Goal: Information Seeking & Learning: Learn about a topic

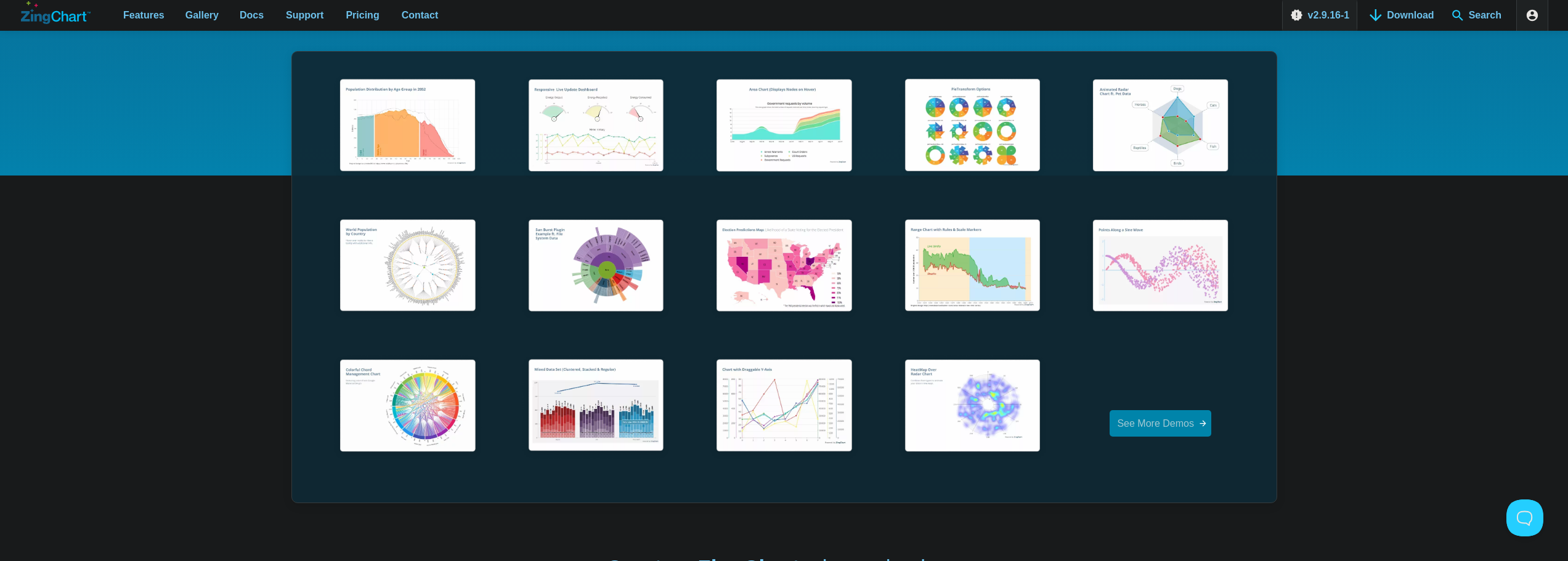
click at [1174, 423] on span "See More Demos" at bounding box center [1156, 423] width 77 height 10
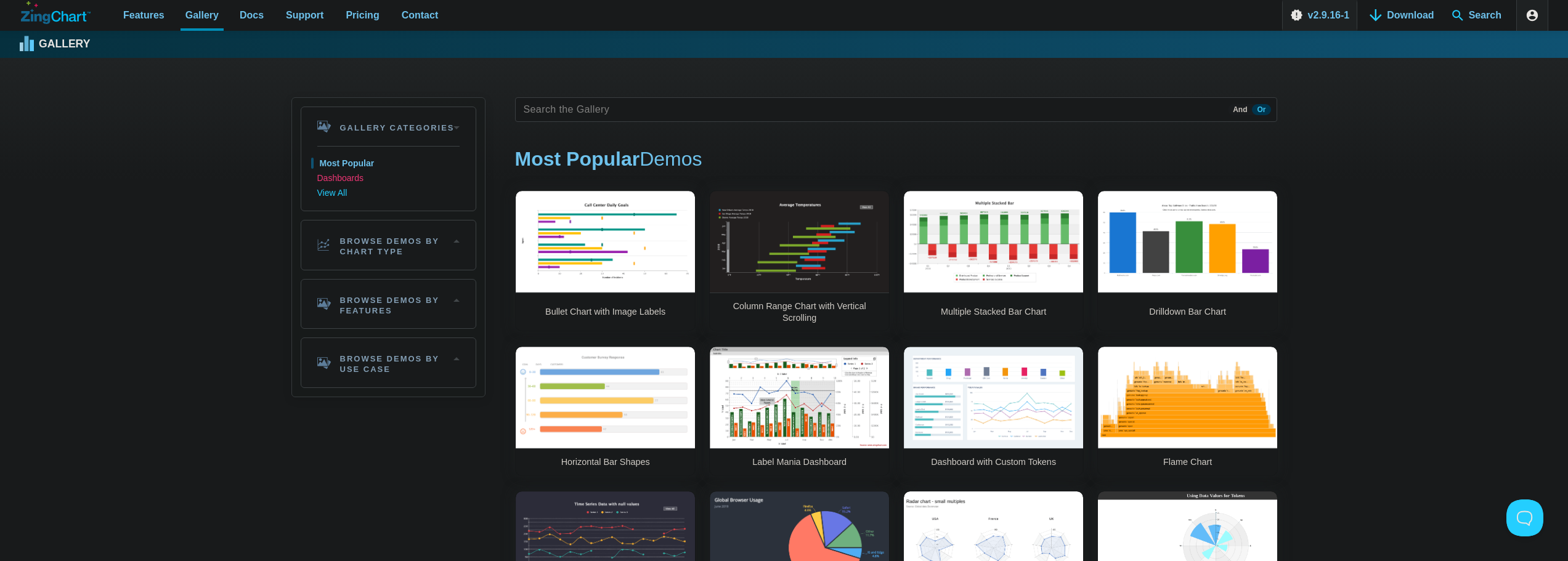
click at [341, 174] on link "Dashboards" at bounding box center [388, 179] width 142 height 15
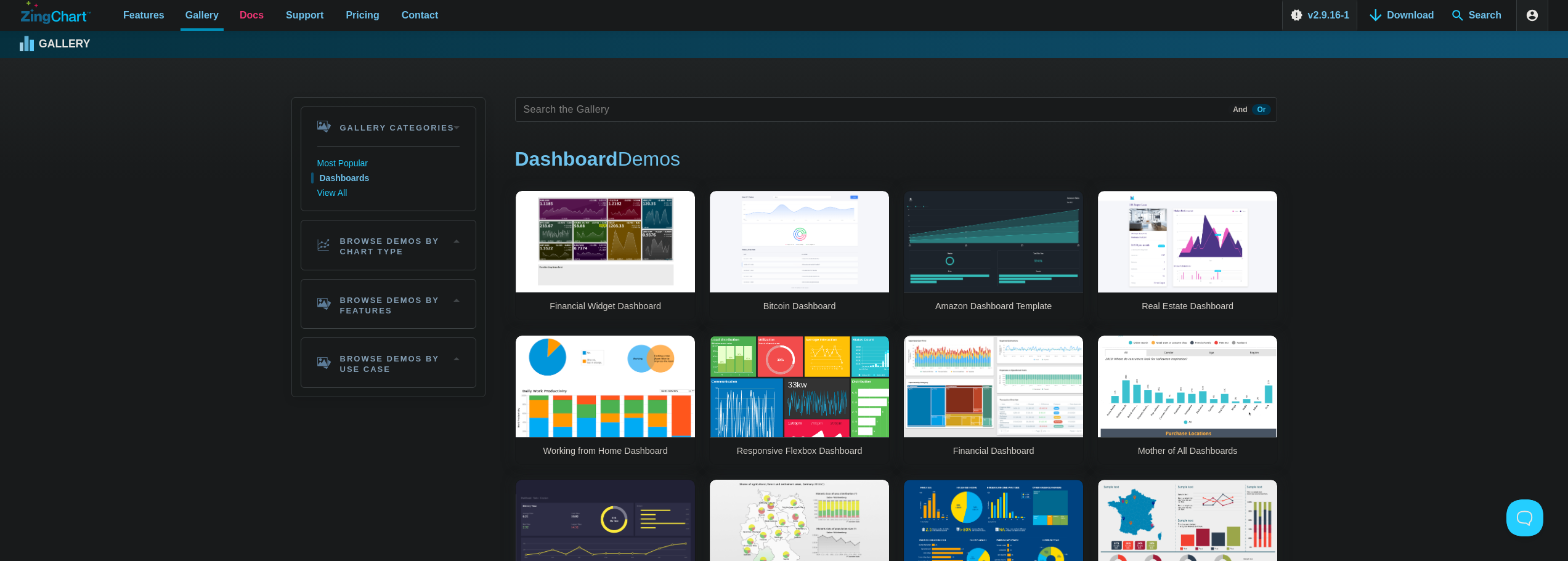
click at [240, 23] on span "Docs" at bounding box center [252, 15] width 24 height 16
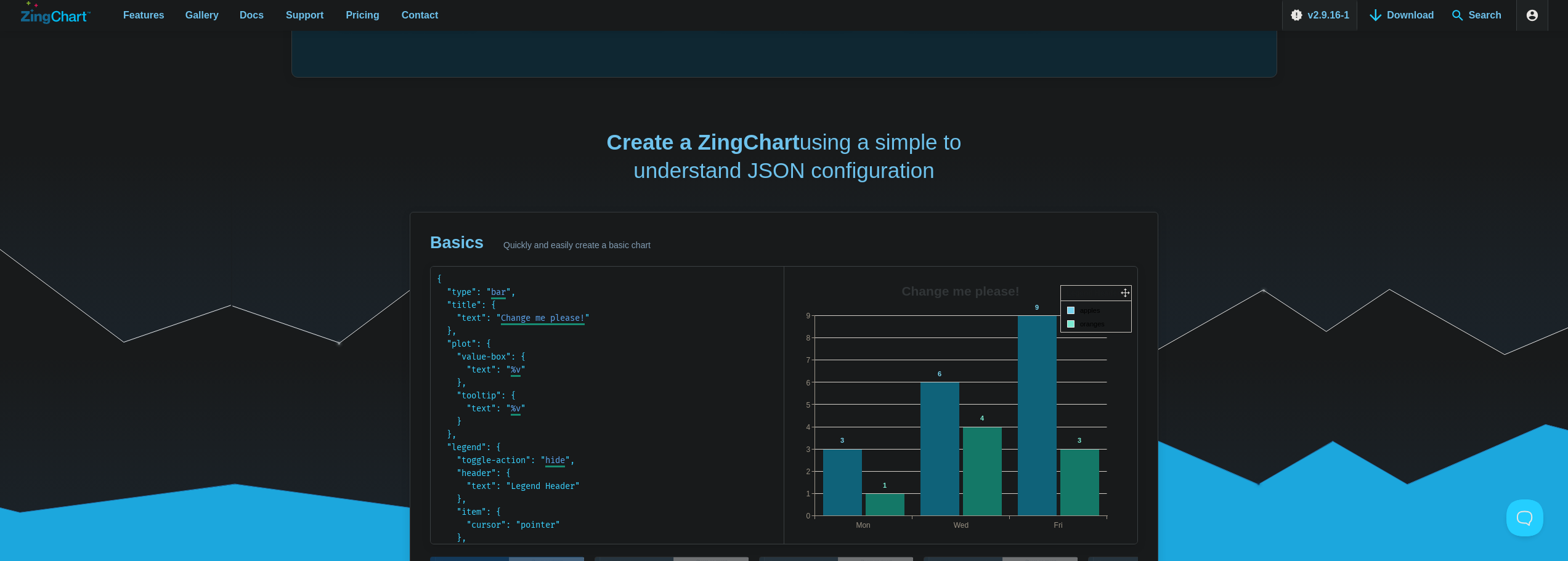
scroll to position [554, 0]
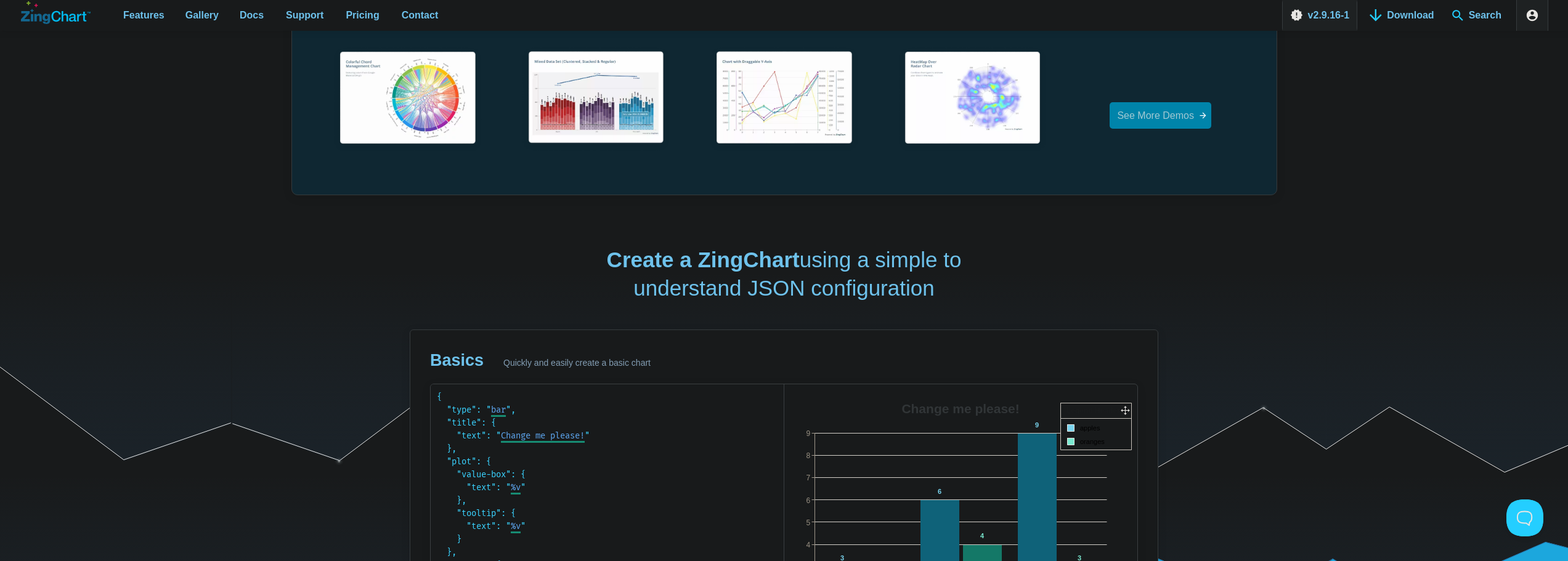
click at [1139, 117] on span "See More Demos" at bounding box center [1156, 115] width 77 height 10
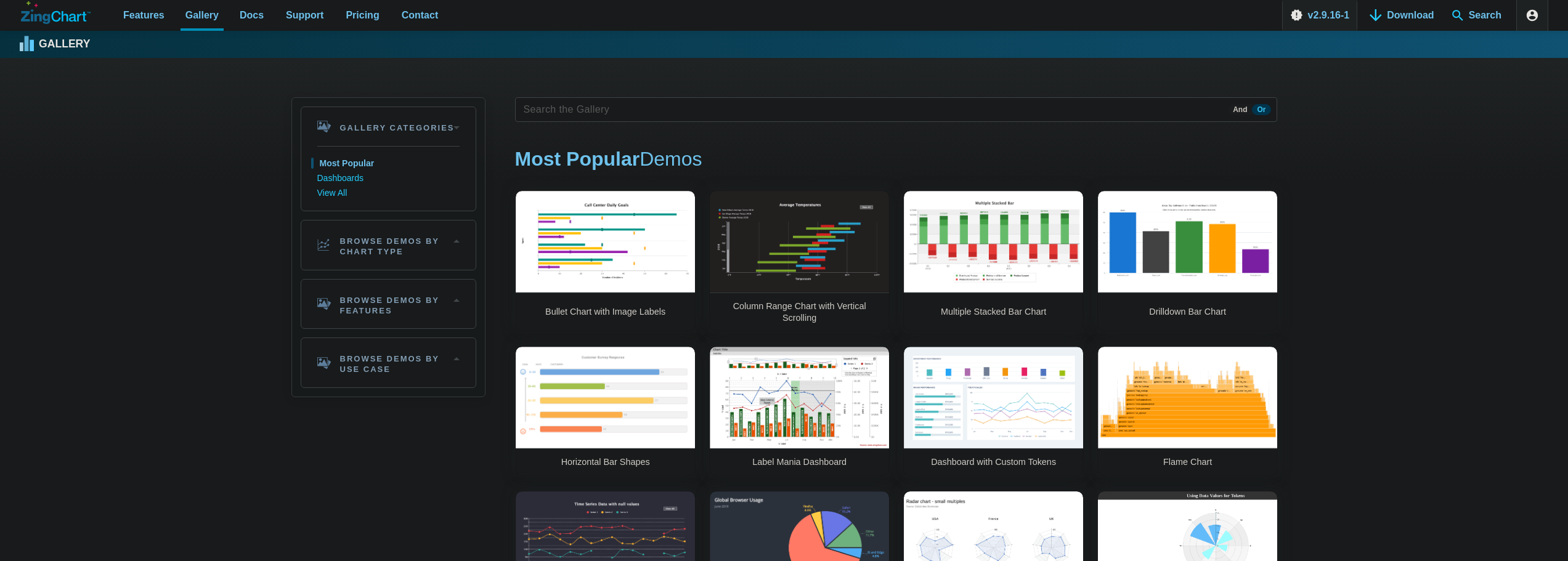
click at [603, 107] on tags "App Content" at bounding box center [896, 109] width 762 height 25
click at [726, 104] on tags "App Content" at bounding box center [896, 109] width 762 height 25
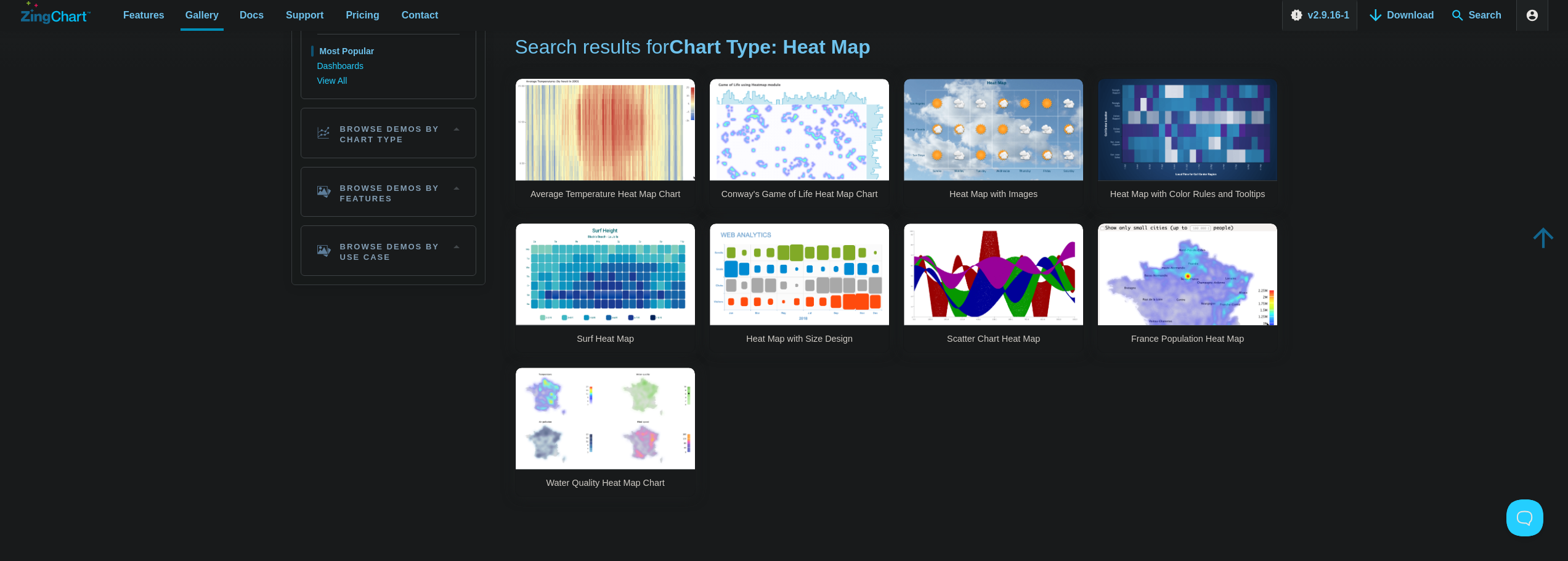
scroll to position [124, 0]
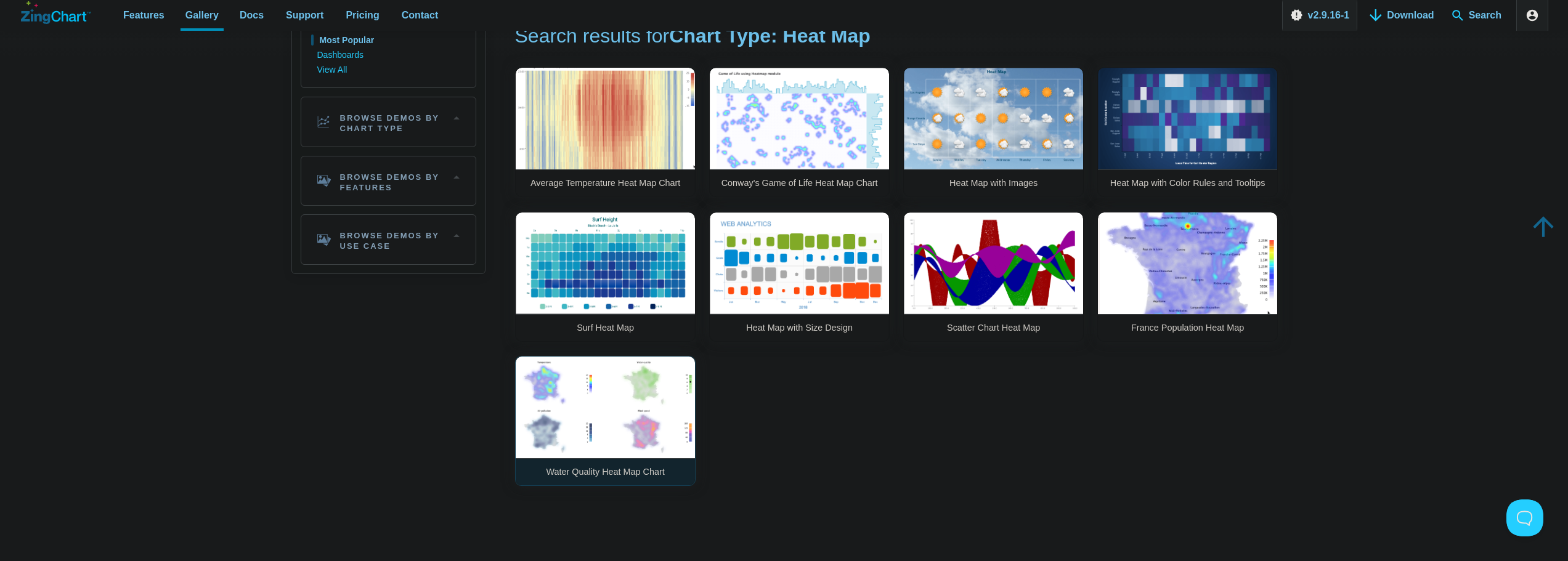
click at [638, 385] on link "Water Quality Heat Map Chart" at bounding box center [605, 421] width 181 height 130
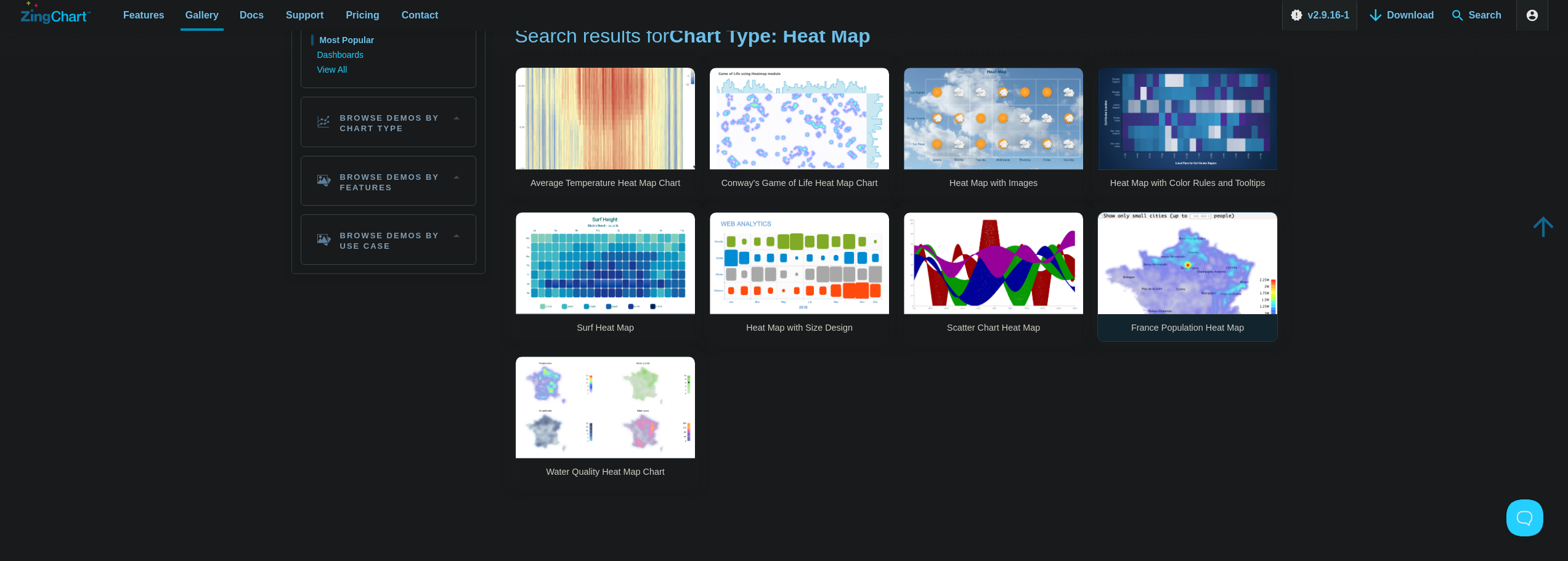
click at [1220, 272] on link "France Population Heat Map" at bounding box center [1188, 277] width 181 height 130
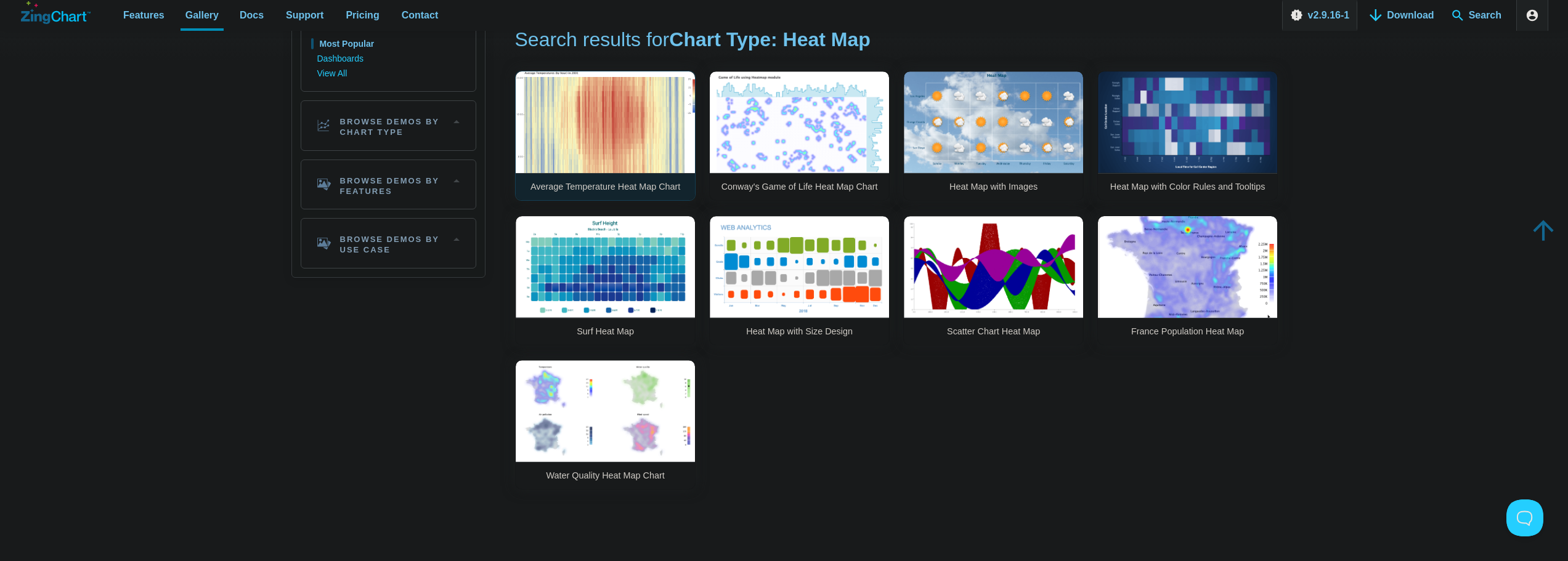
scroll to position [0, 0]
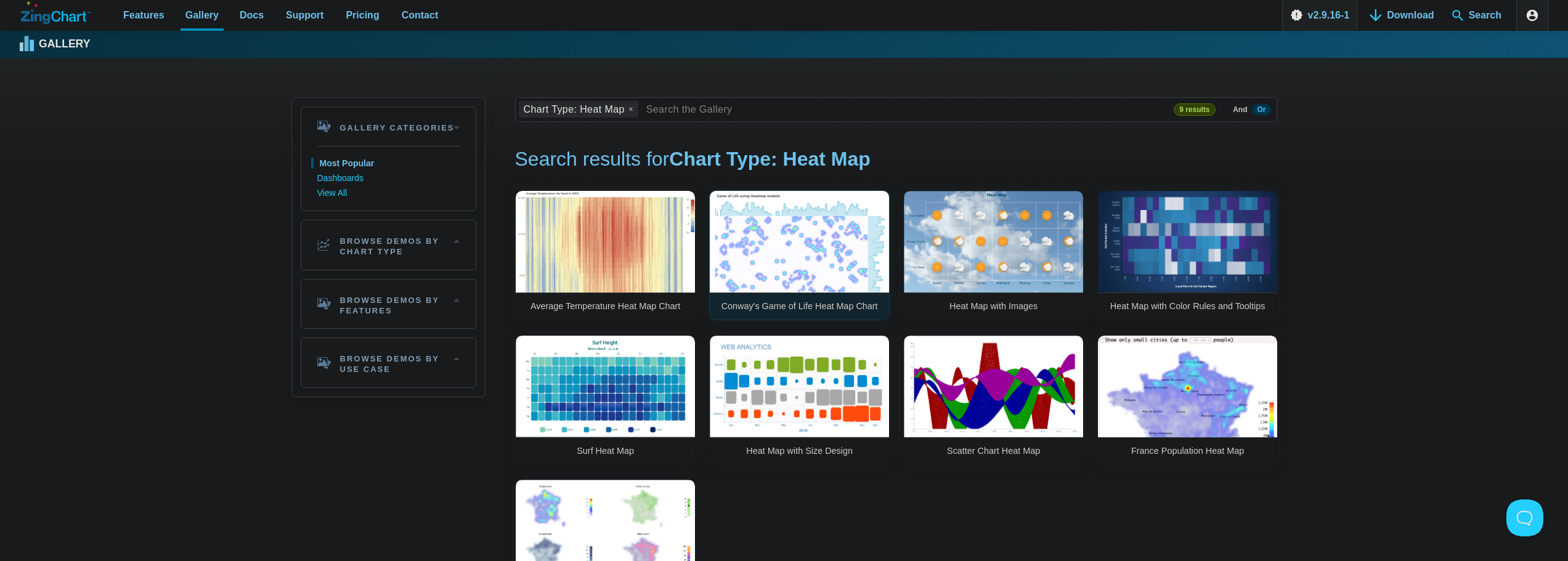
click at [852, 246] on link "Conway's Game of Life Heat Map Chart" at bounding box center [799, 255] width 181 height 130
click at [595, 220] on link "Average Temperature Heat Map Chart" at bounding box center [605, 255] width 181 height 130
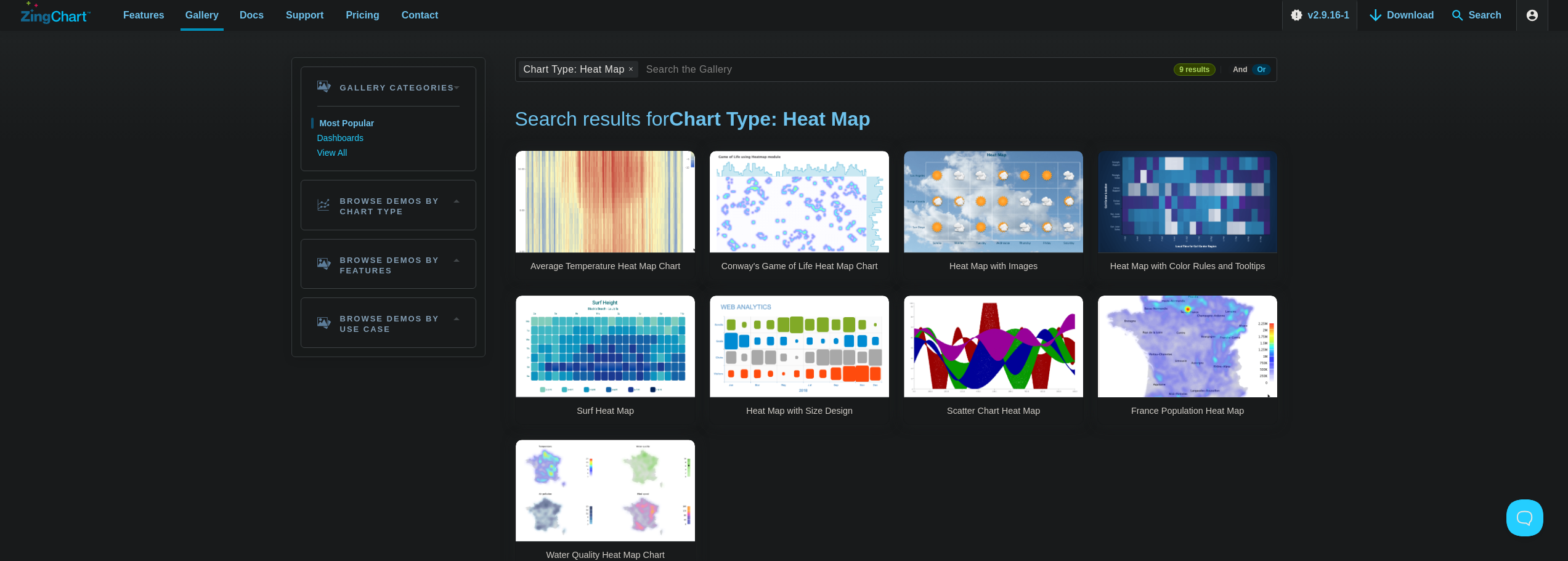
scroll to position [62, 0]
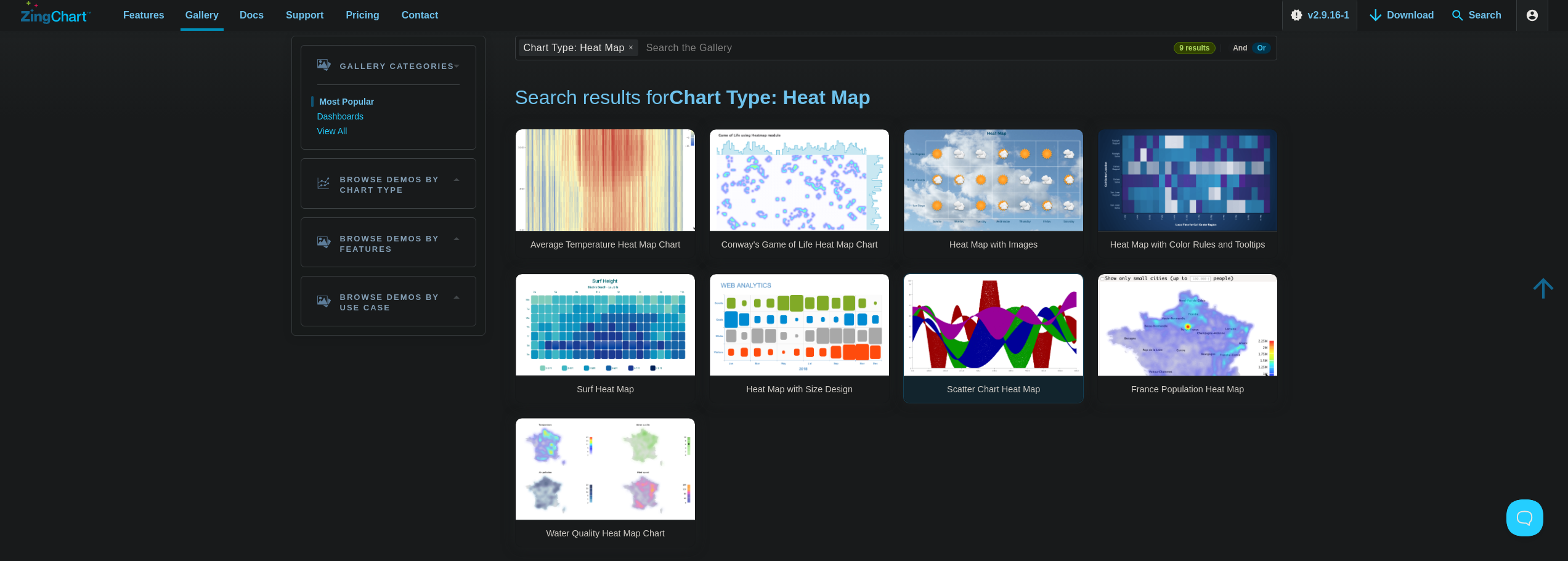
click at [996, 333] on link "Scatter Chart Heat Map" at bounding box center [993, 339] width 181 height 130
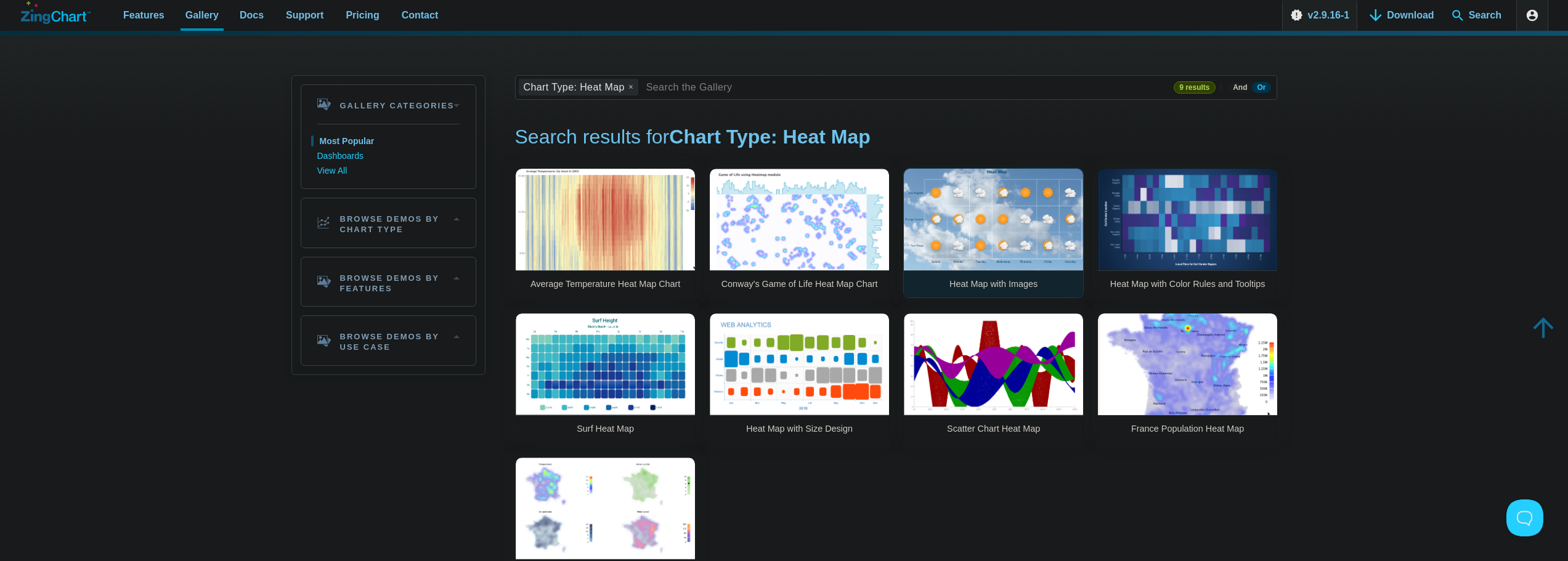
scroll to position [0, 0]
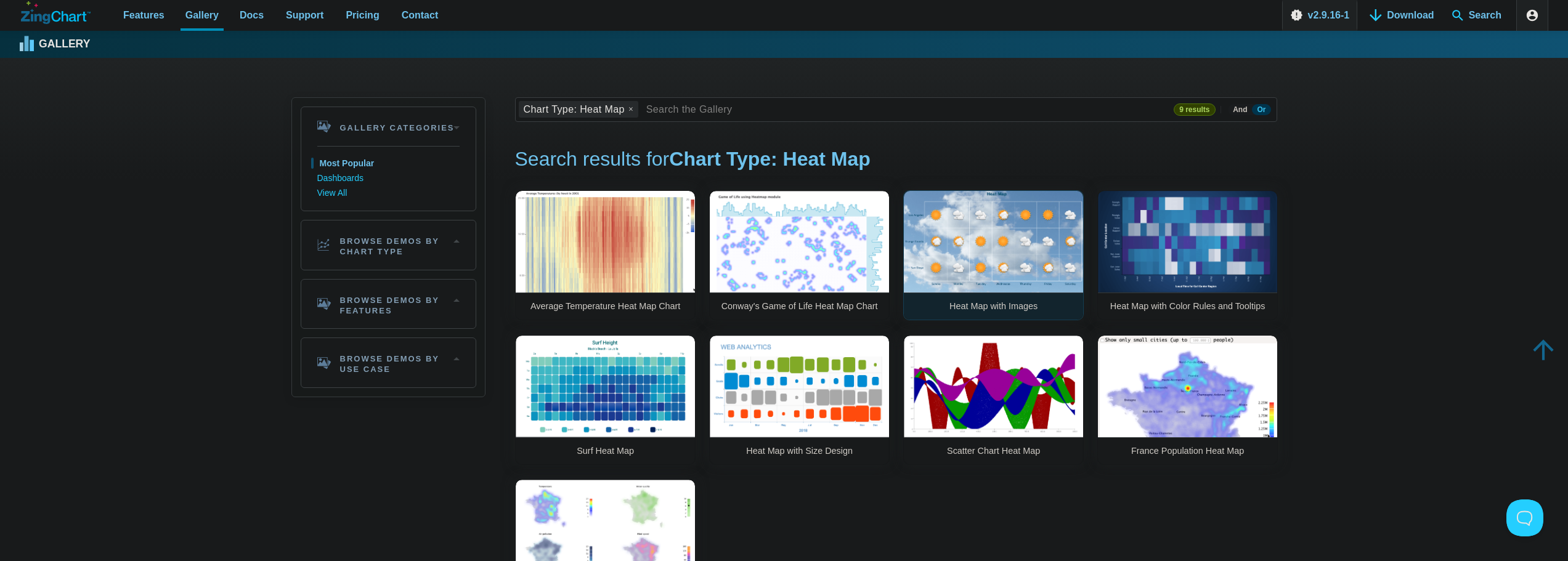
click at [947, 221] on link "Heat Map with Images" at bounding box center [993, 255] width 181 height 130
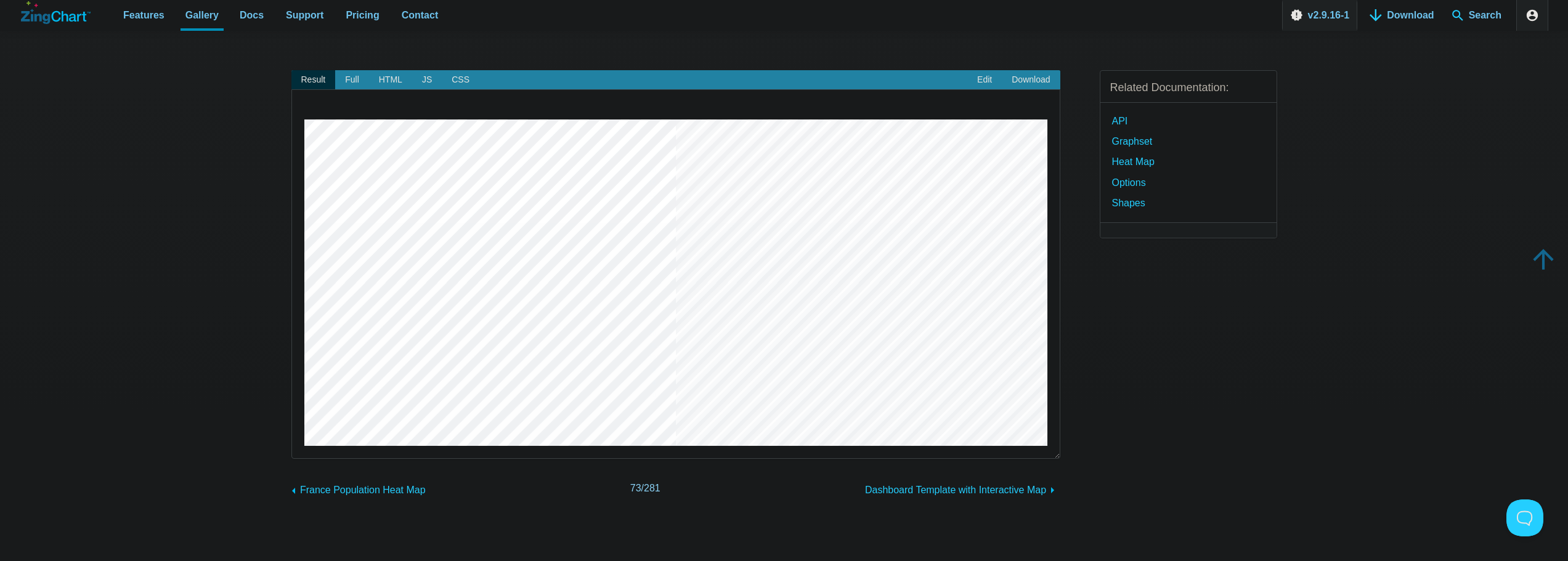
scroll to position [62, 0]
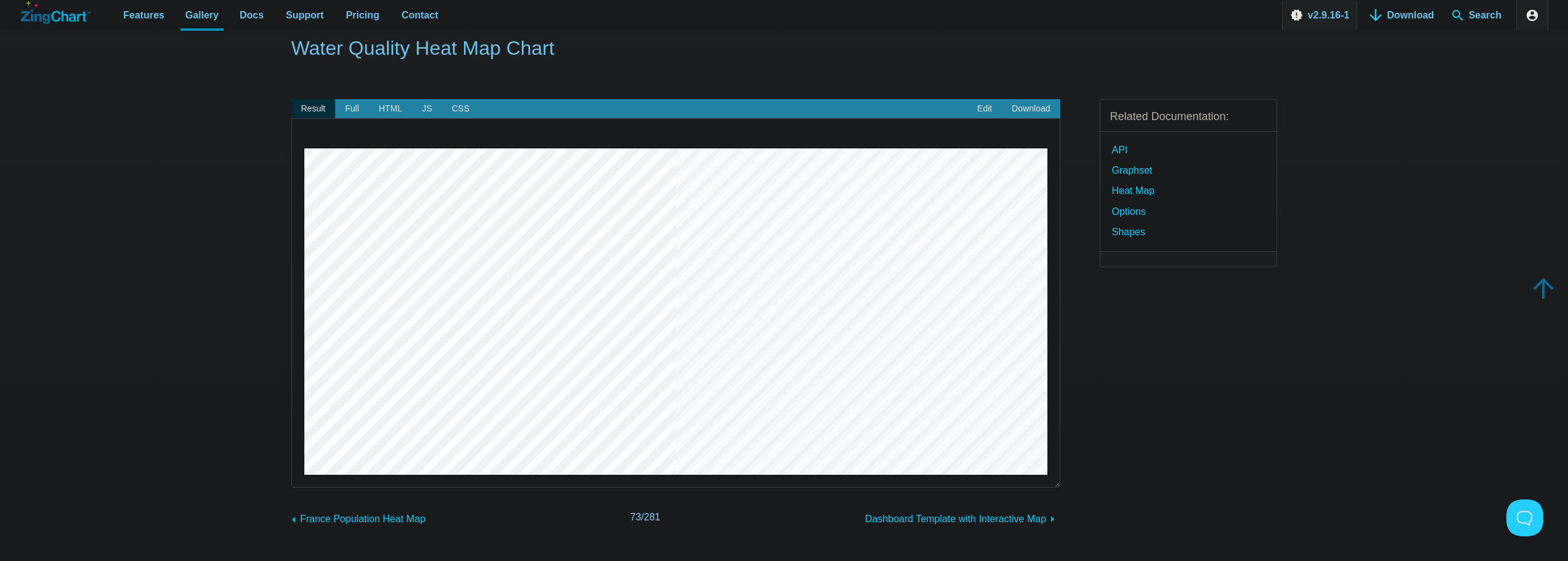
click at [486, 225] on img "App Content" at bounding box center [676, 312] width 743 height 327
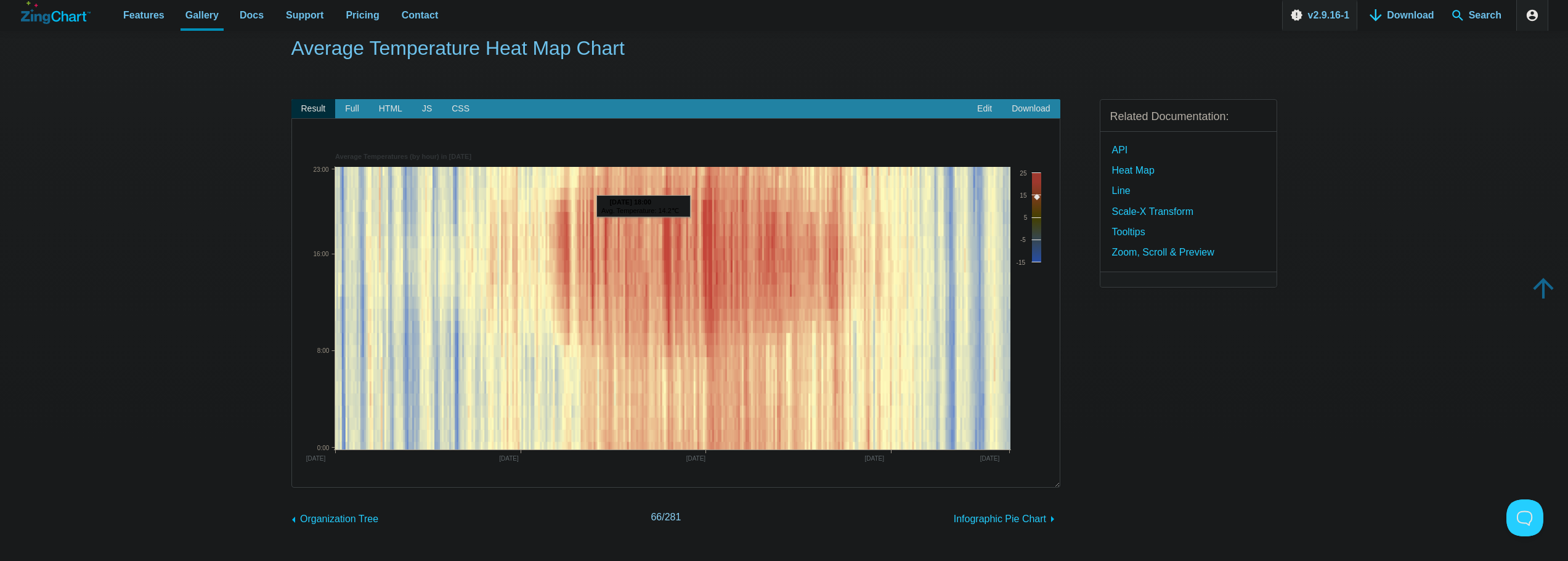
click at [644, 230] on img "App Content" at bounding box center [676, 312] width 743 height 327
drag, startPoint x: 644, startPoint y: 230, endPoint x: 761, endPoint y: 274, distance: 125.0
click at [761, 274] on img "App Content" at bounding box center [676, 312] width 743 height 327
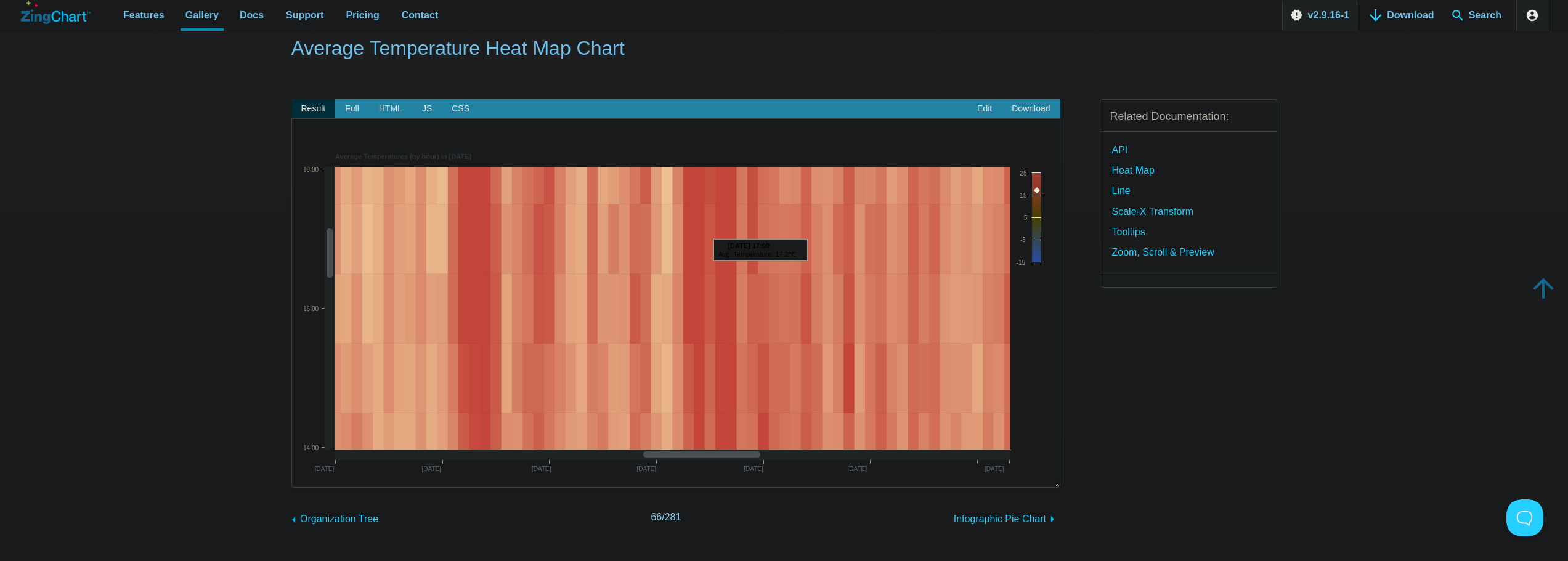
click at [761, 274] on img "App Content" at bounding box center [676, 312] width 743 height 327
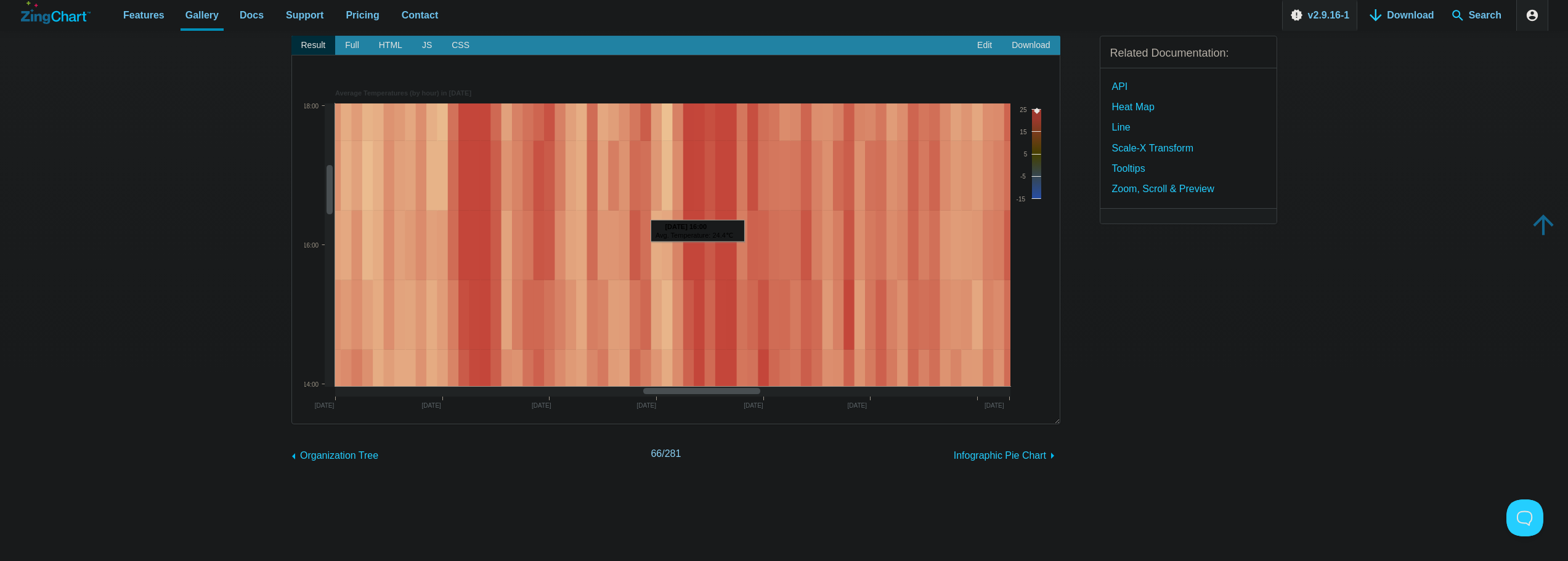
scroll to position [62, 0]
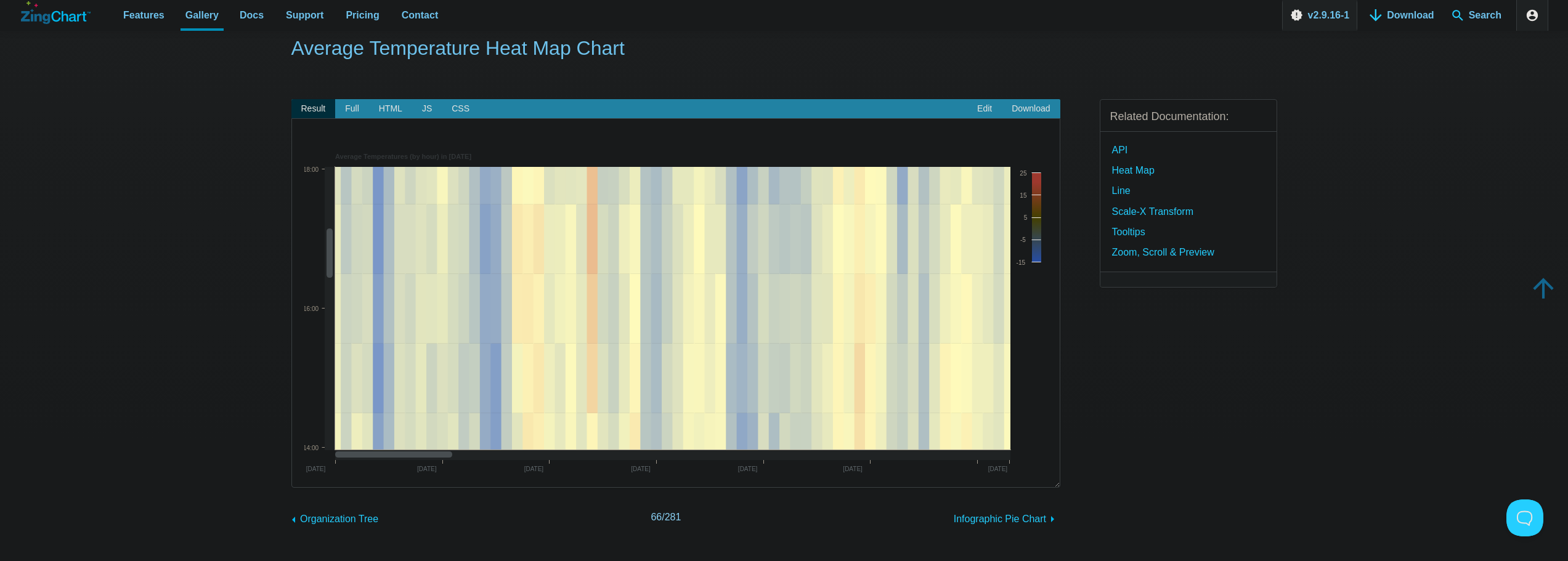
drag, startPoint x: 653, startPoint y: 450, endPoint x: 331, endPoint y: 407, distance: 324.9
click at [324, 421] on div "Average Temperatures (by hour) in 2001 December 31, 2000 March 4, 2001 January …" at bounding box center [676, 312] width 743 height 327
click at [525, 270] on img "App Content" at bounding box center [676, 312] width 743 height 327
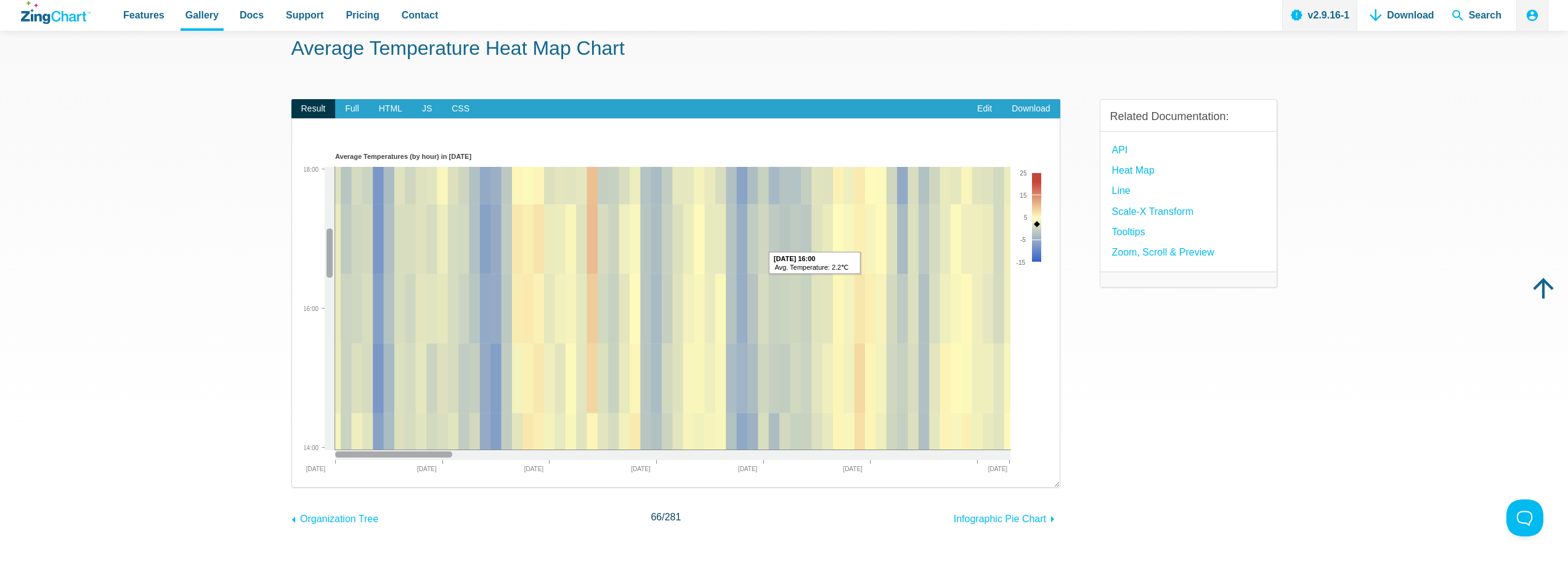
click at [815, 286] on img "App Content" at bounding box center [676, 312] width 743 height 327
click at [1036, 188] on img "App Content" at bounding box center [676, 312] width 743 height 327
click at [1041, 177] on img "App Content" at bounding box center [676, 312] width 743 height 327
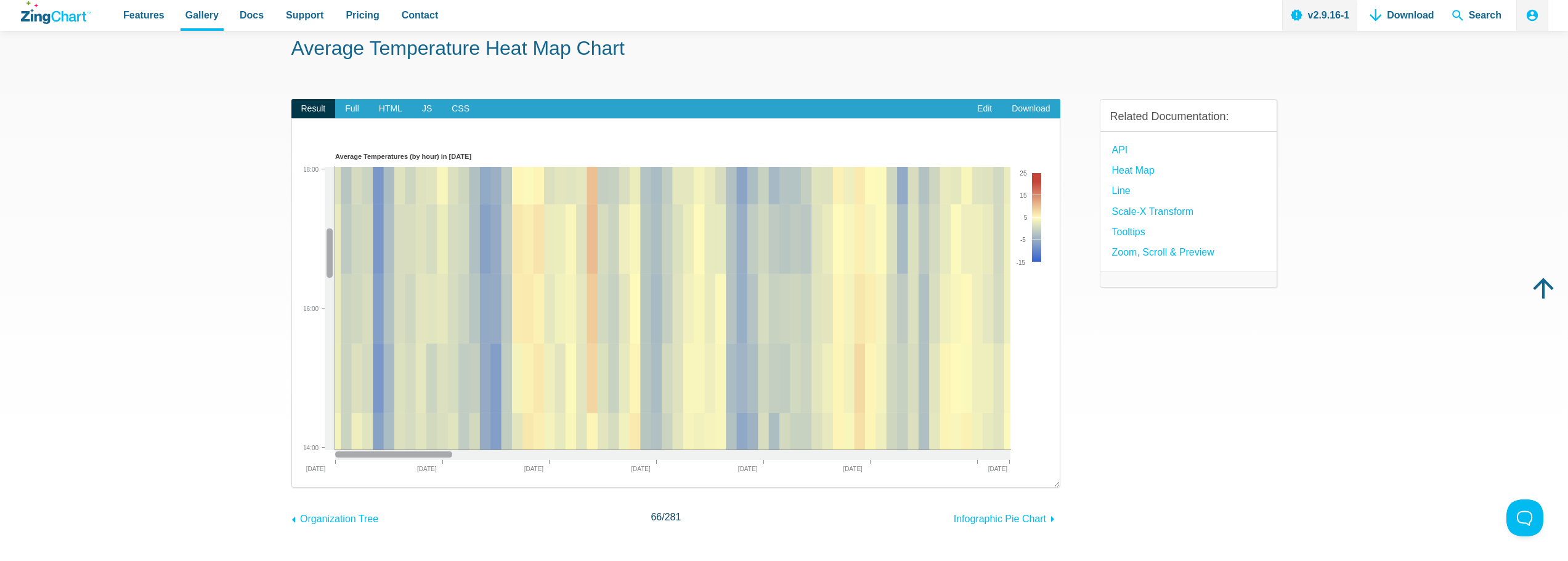
click at [1034, 196] on img "App Content" at bounding box center [676, 312] width 743 height 327
click at [1037, 215] on img "App Content" at bounding box center [676, 312] width 743 height 327
drag, startPoint x: 1037, startPoint y: 216, endPoint x: 897, endPoint y: 263, distance: 147.7
click at [1037, 217] on img "App Content" at bounding box center [676, 312] width 743 height 327
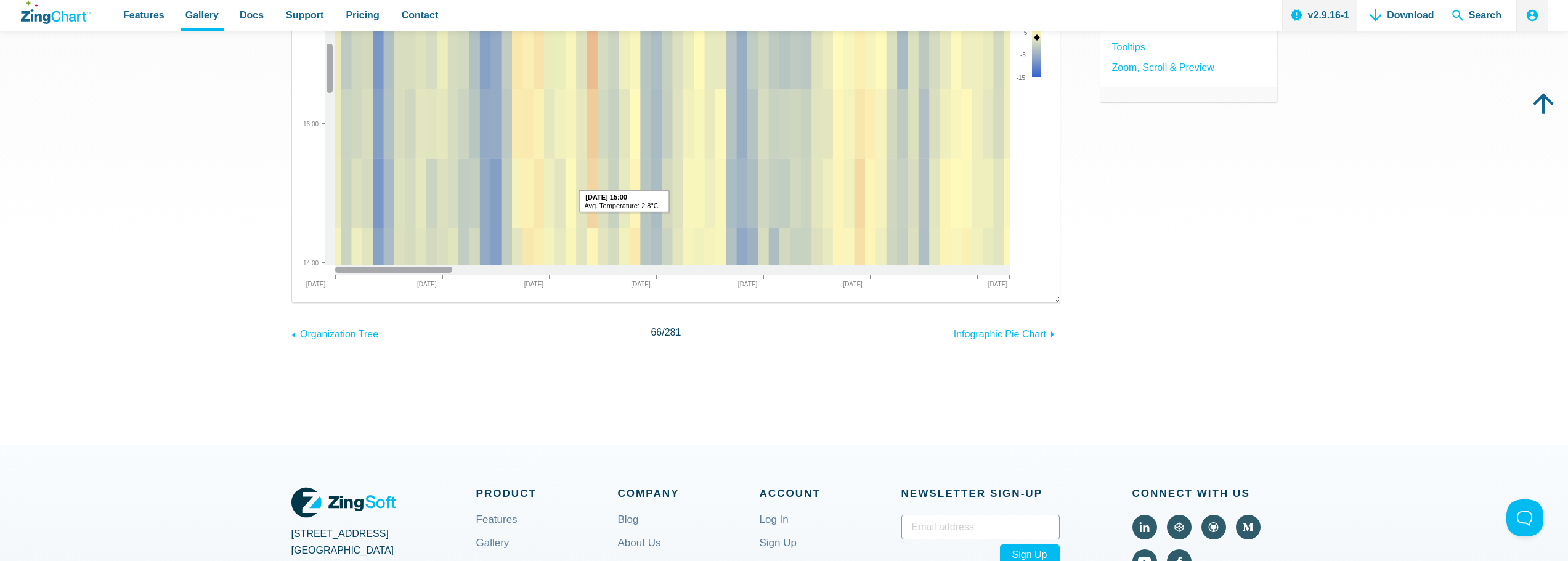
scroll to position [185, 0]
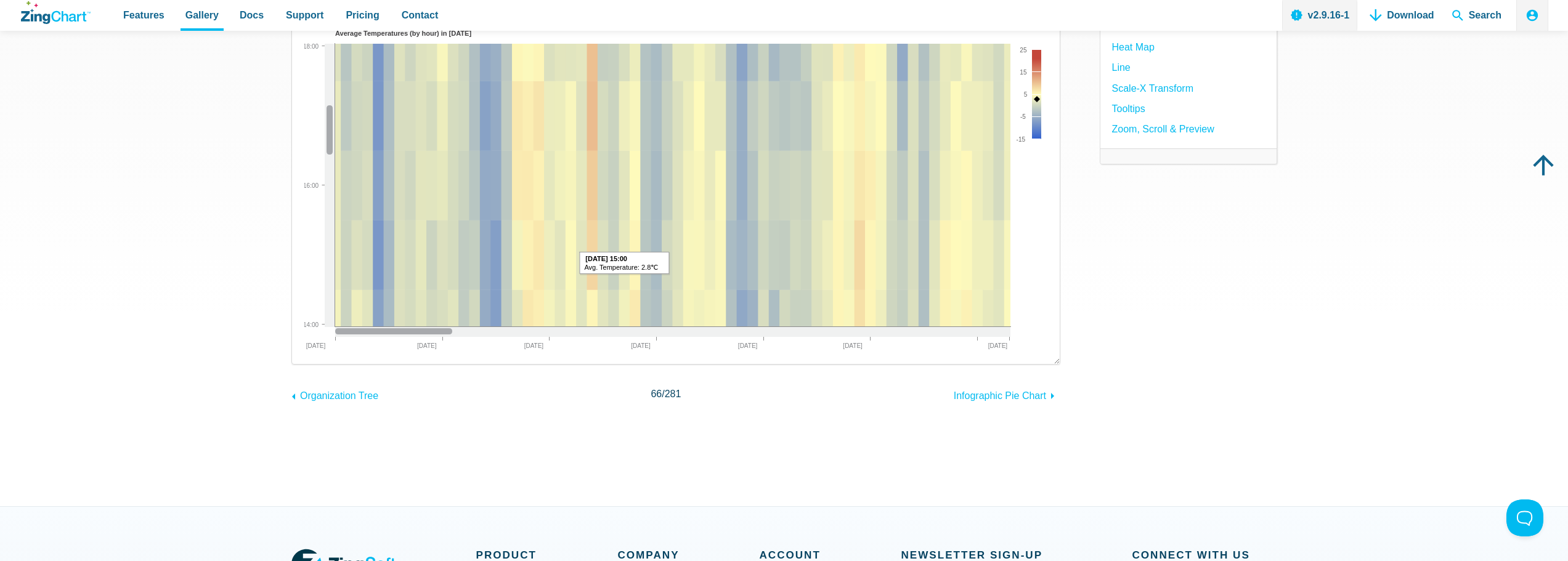
click at [674, 395] on span "281" at bounding box center [673, 394] width 16 height 10
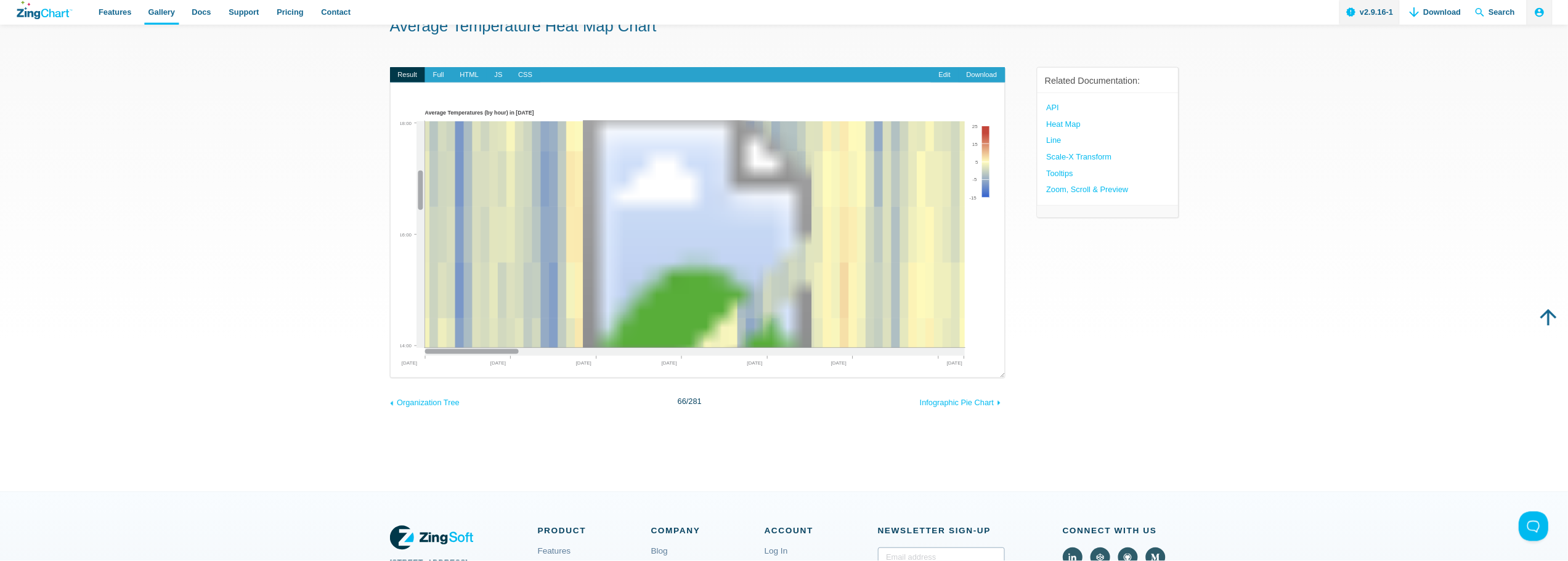
scroll to position [92, 0]
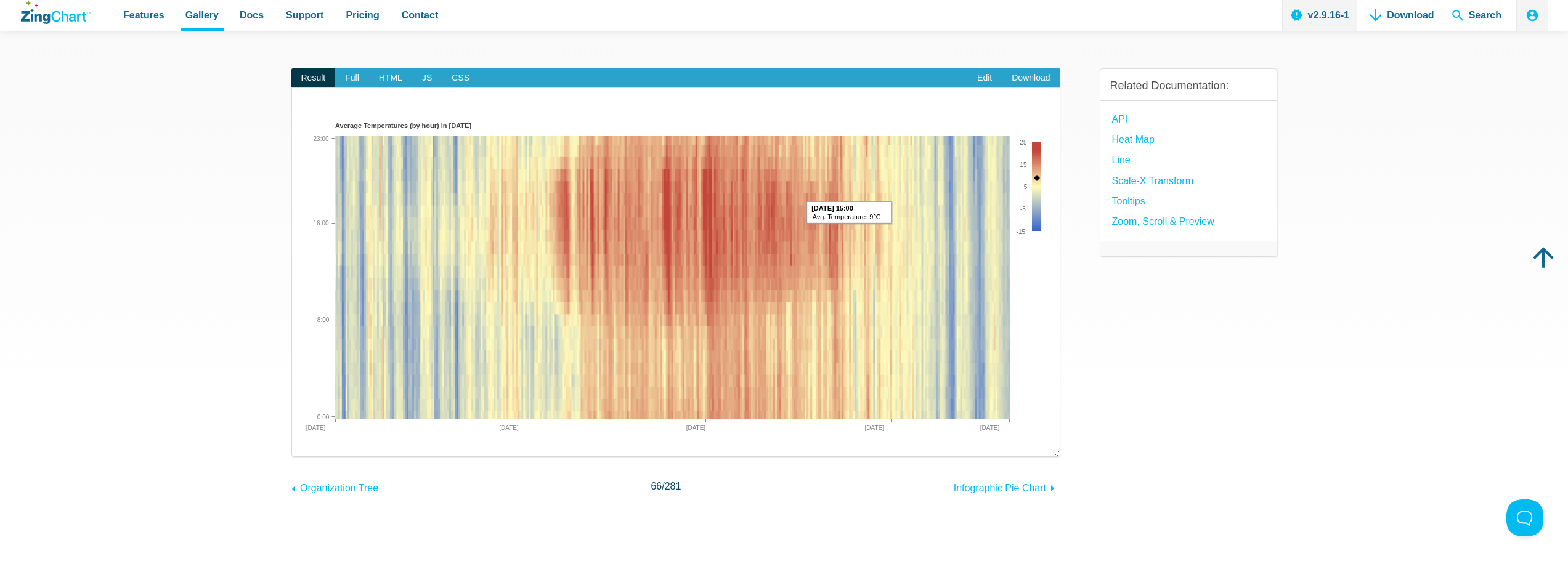
click at [849, 236] on img "App Content" at bounding box center [676, 280] width 743 height 327
click at [849, 237] on img "App Content" at bounding box center [676, 280] width 743 height 327
click at [848, 237] on img "App Content" at bounding box center [676, 280] width 743 height 327
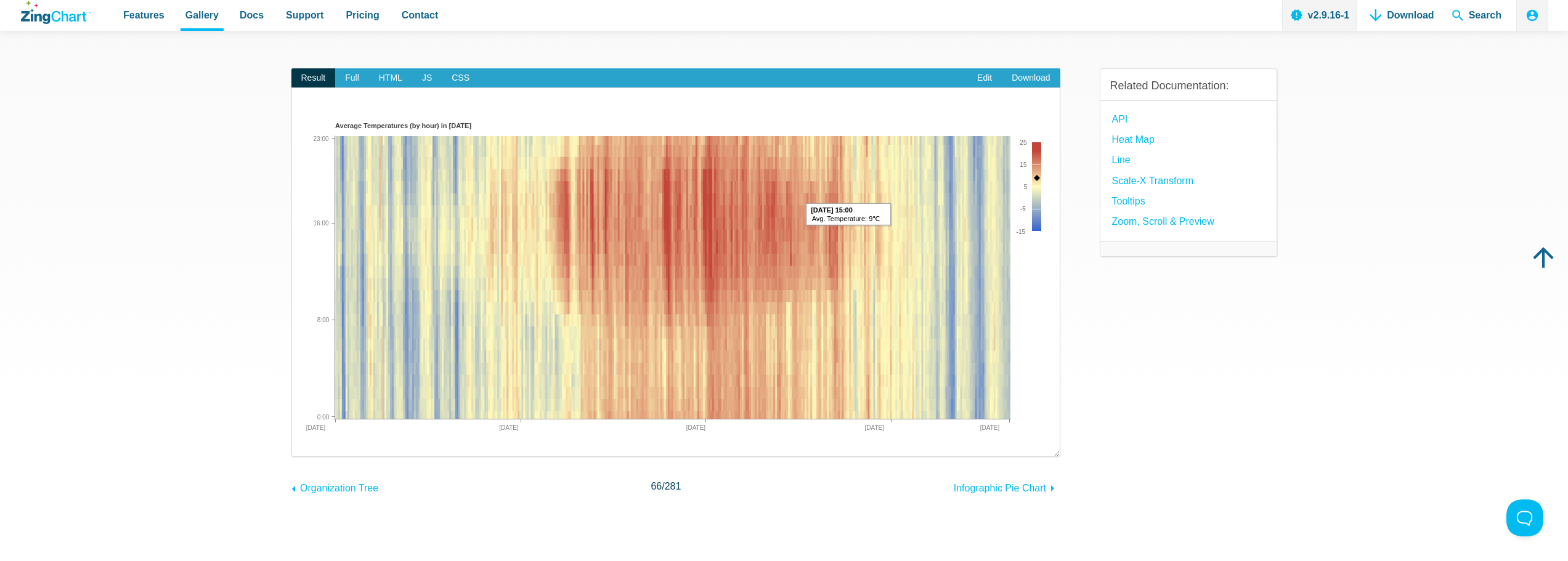
click at [848, 238] on img "App Content" at bounding box center [676, 280] width 743 height 327
drag, startPoint x: 836, startPoint y: 227, endPoint x: 871, endPoint y: 275, distance: 59.4
click at [871, 275] on img "App Content" at bounding box center [676, 280] width 743 height 327
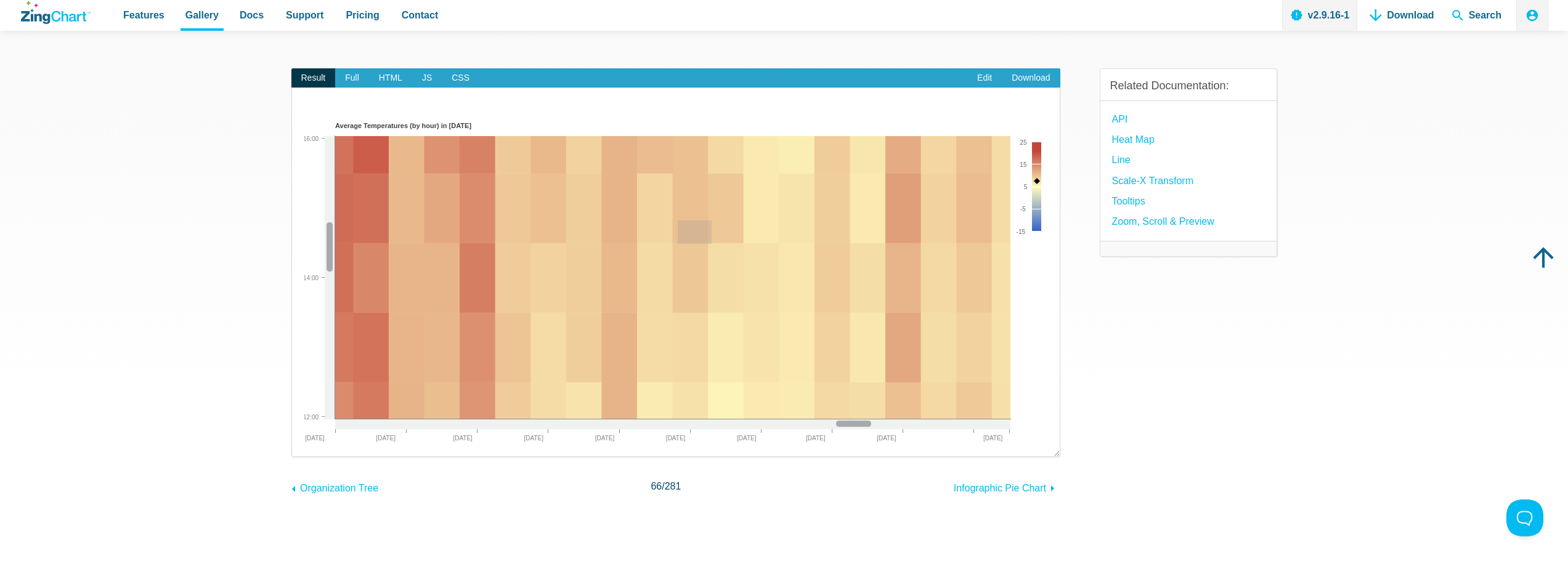
drag, startPoint x: 691, startPoint y: 230, endPoint x: 869, endPoint y: 312, distance: 196.0
click at [868, 312] on img "App Content" at bounding box center [676, 280] width 743 height 327
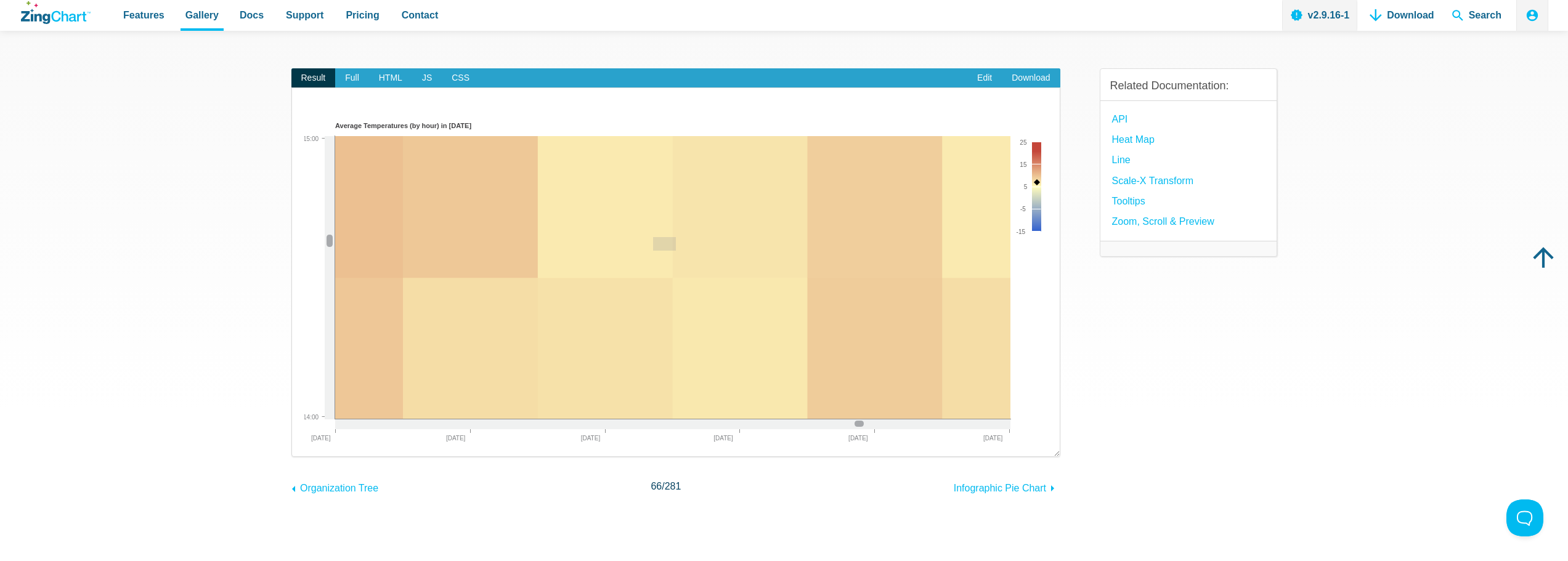
drag, startPoint x: 653, startPoint y: 237, endPoint x: 857, endPoint y: 321, distance: 220.6
click at [857, 321] on img "App Content" at bounding box center [676, 280] width 743 height 327
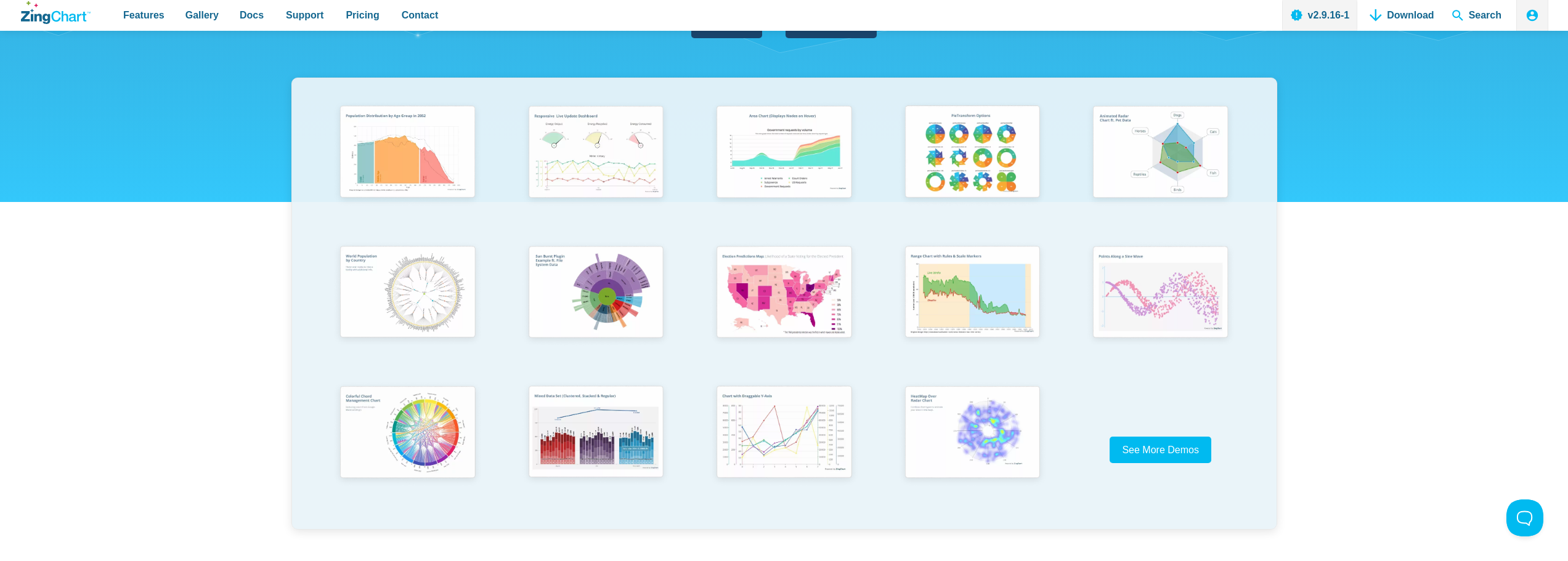
scroll to position [246, 0]
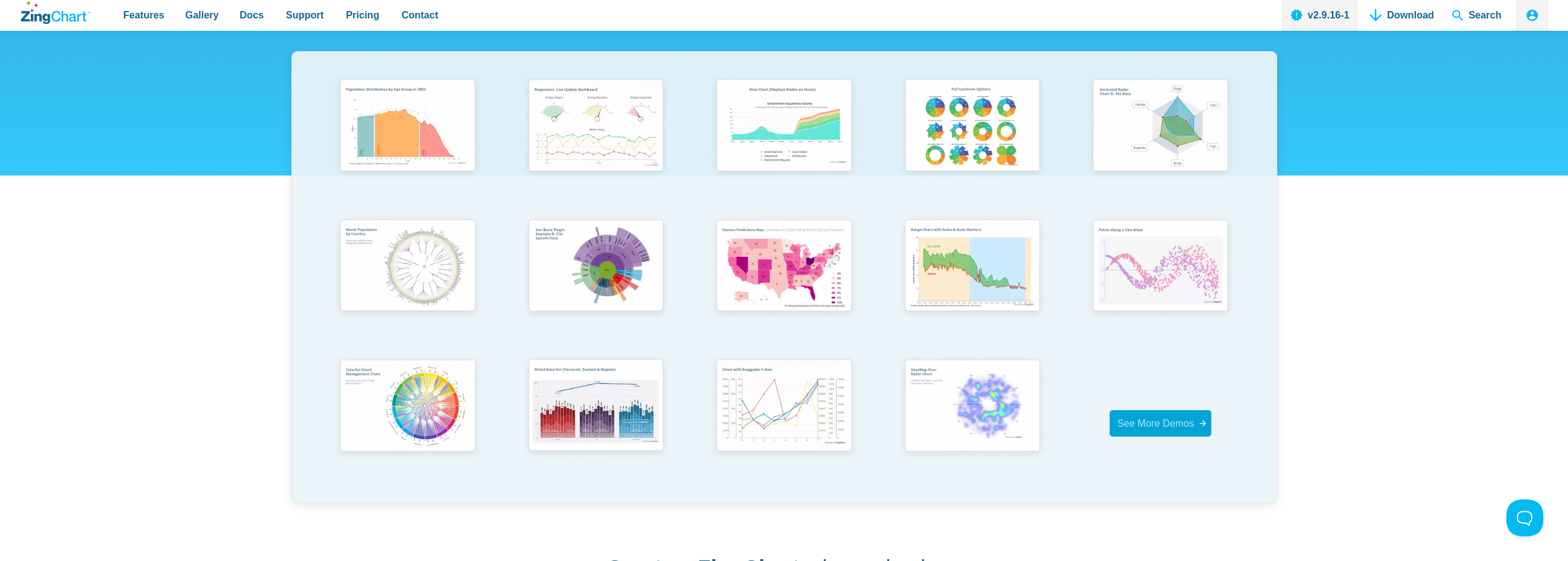
click at [1192, 428] on span "See More Demos" at bounding box center [1156, 423] width 77 height 10
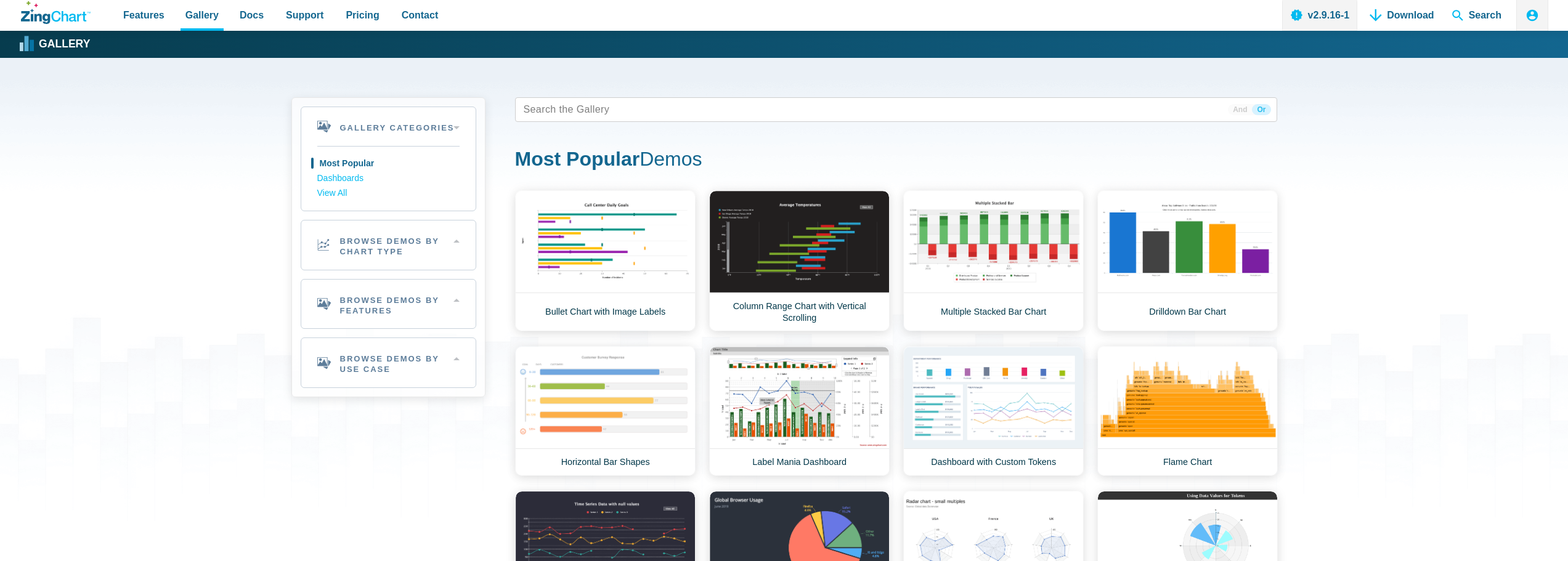
drag, startPoint x: 775, startPoint y: 127, endPoint x: 771, endPoint y: 115, distance: 12.6
click at [772, 123] on div "36 results And Or Most Popular Demos Area Demos Area Line Chart Financial Widge…" at bounding box center [896, 443] width 762 height 691
click at [771, 111] on tags "App Content" at bounding box center [896, 109] width 762 height 25
click at [440, 253] on h2 "Browse Demos By Chart Type" at bounding box center [388, 245] width 174 height 49
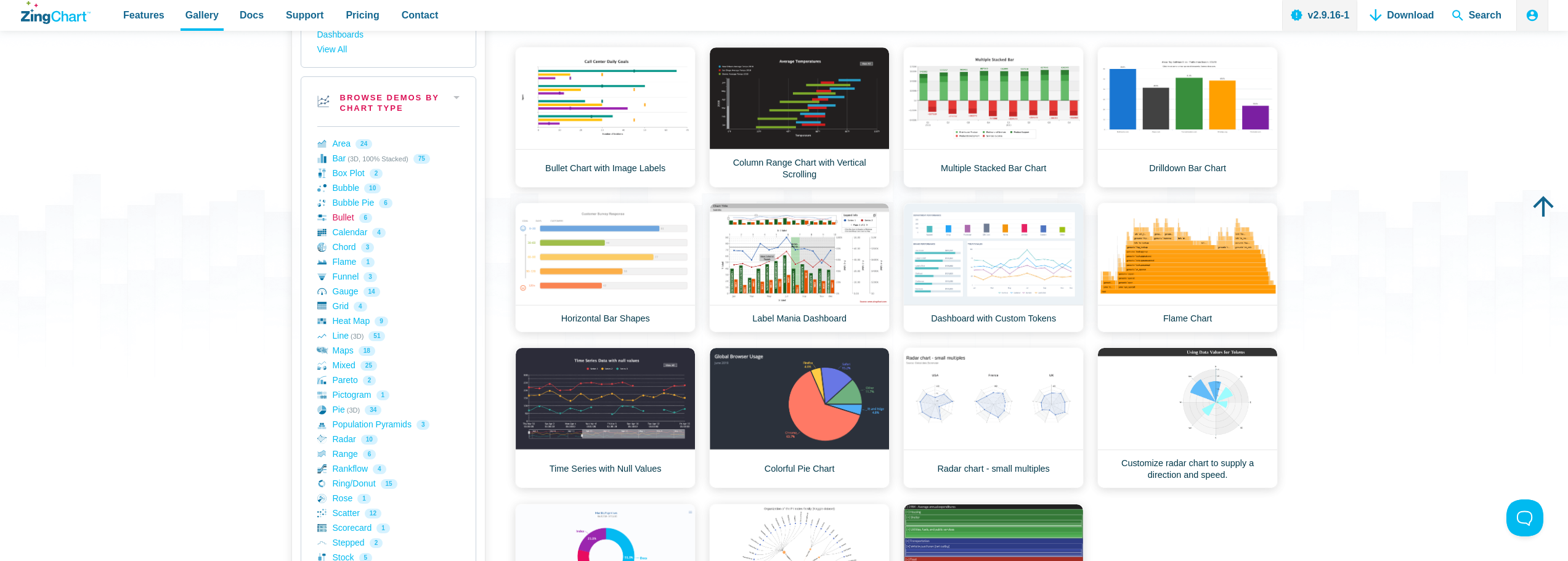
scroll to position [185, 0]
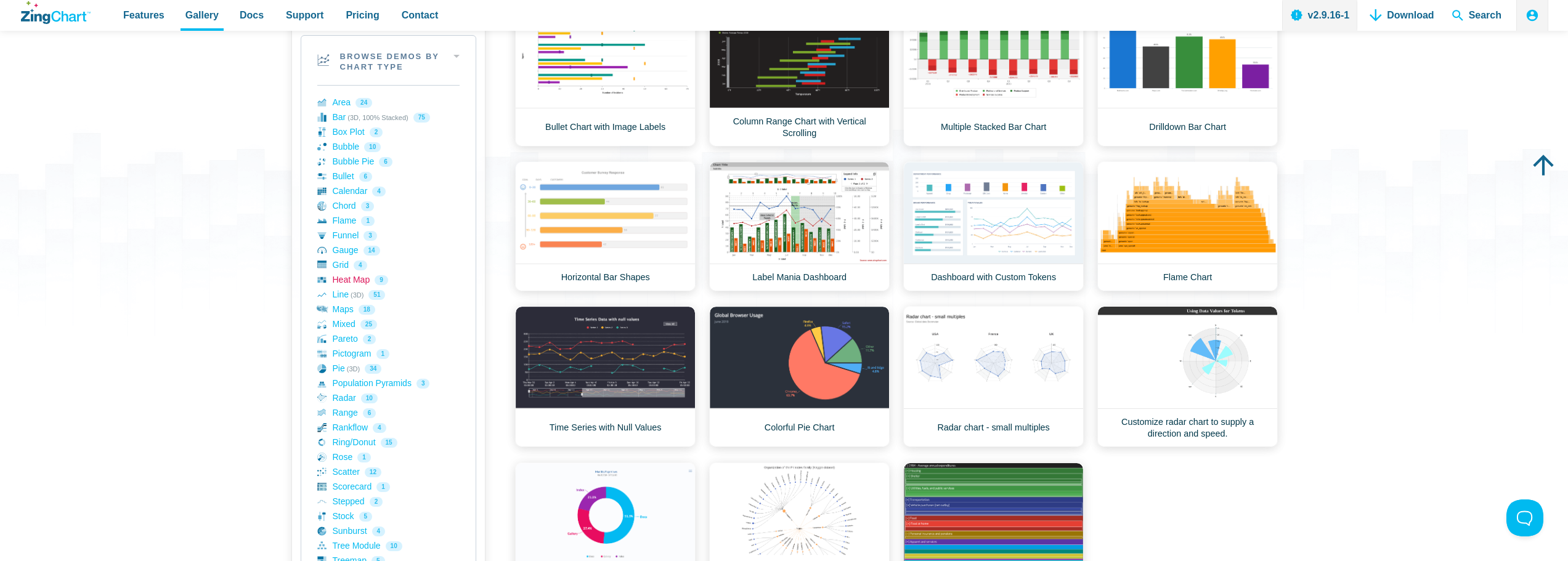
click at [360, 278] on link "Heat Map 9" at bounding box center [388, 280] width 142 height 15
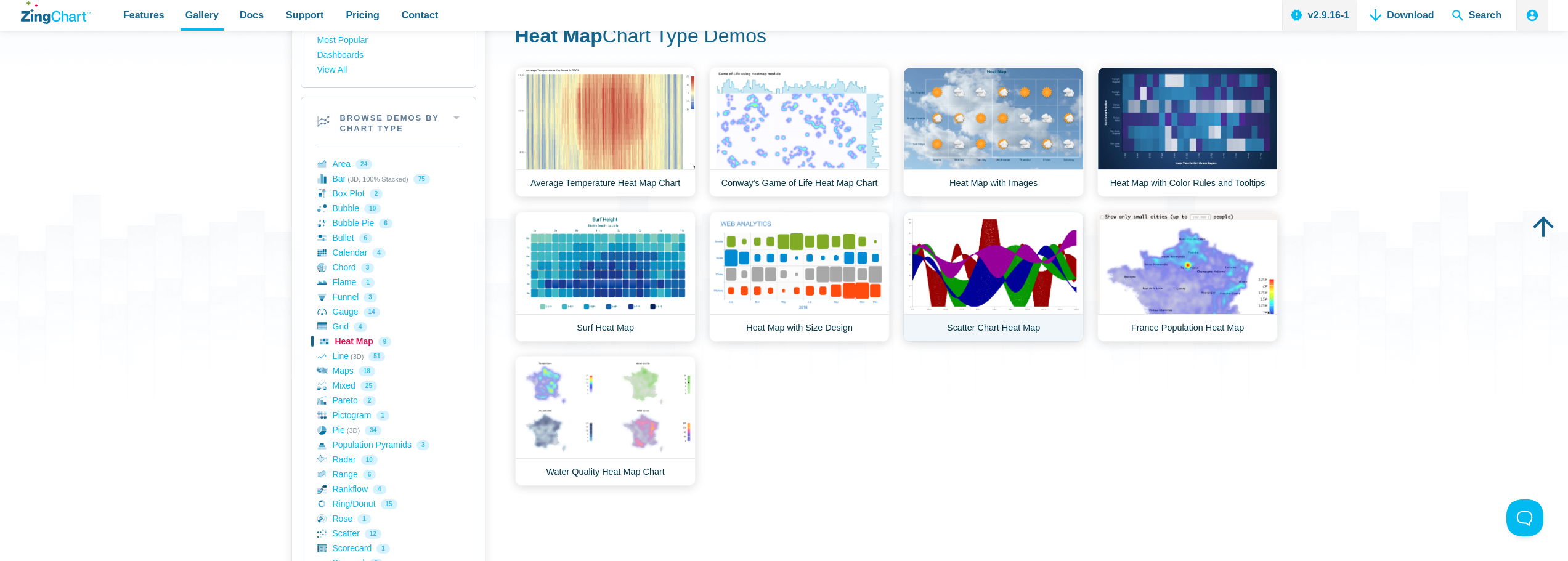
scroll to position [62, 0]
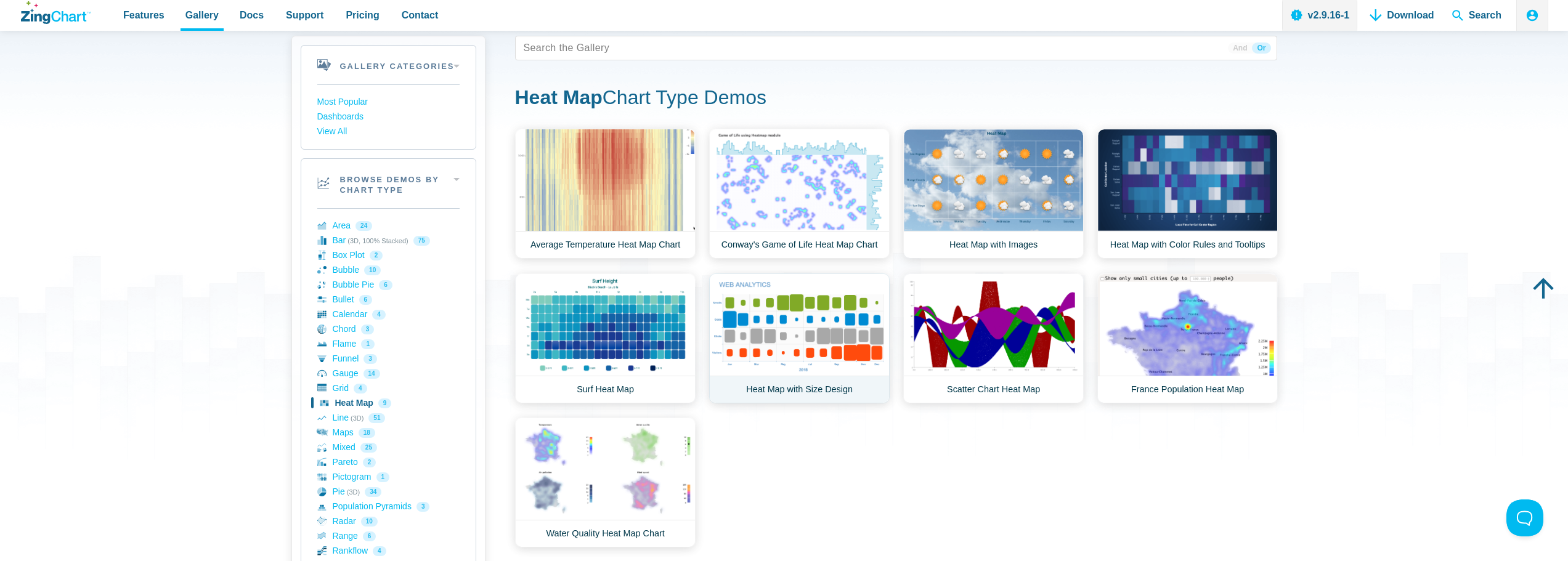
click at [747, 365] on link "Heat Map with Size Design" at bounding box center [799, 339] width 181 height 130
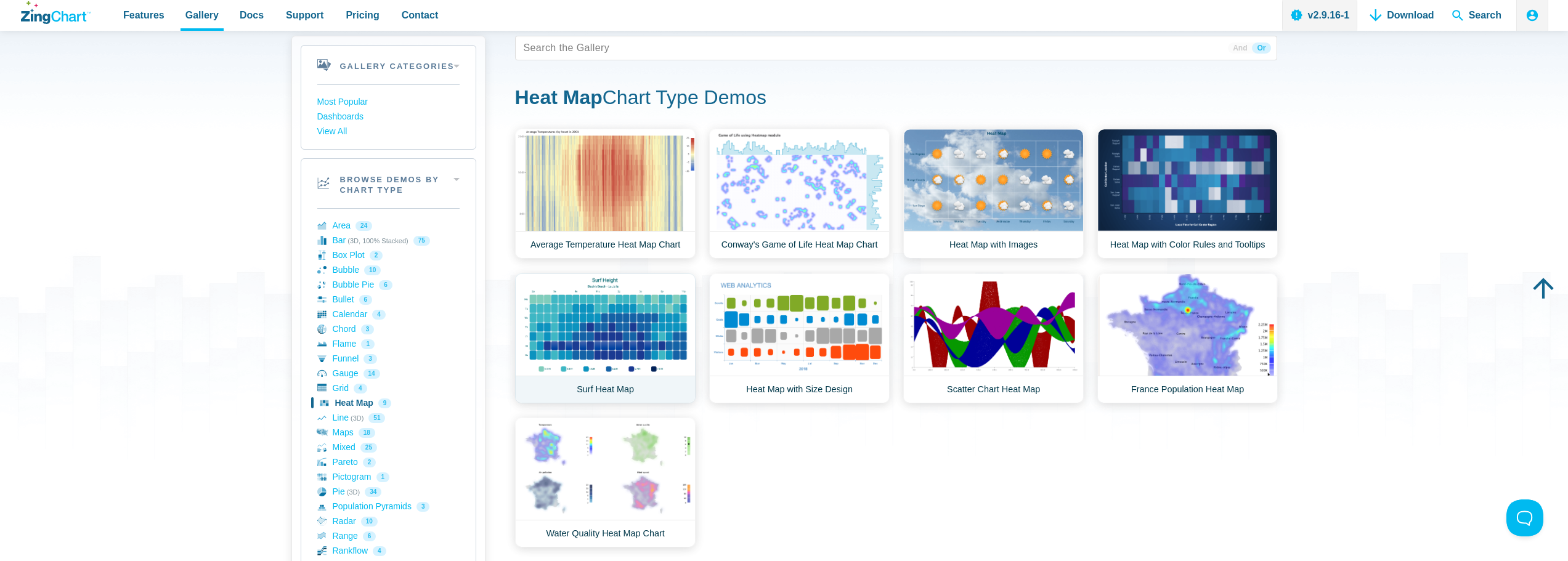
click at [667, 335] on link "Surf Heat Map" at bounding box center [605, 339] width 181 height 130
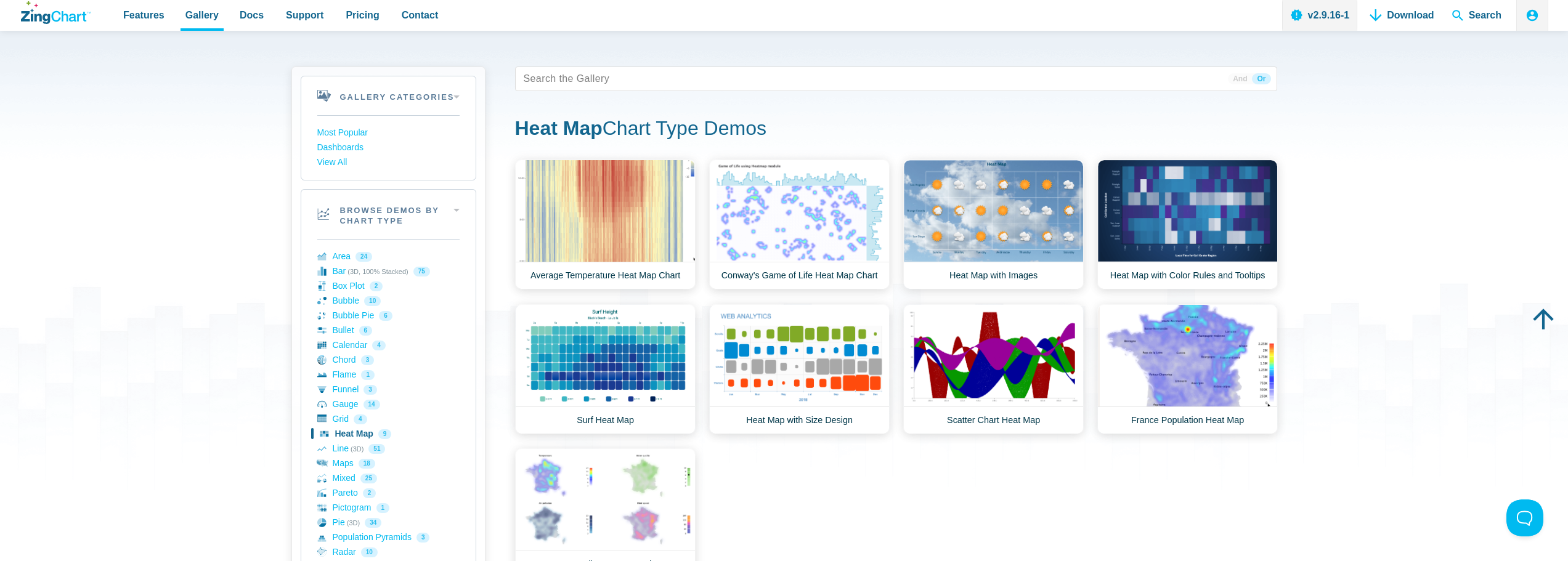
scroll to position [0, 0]
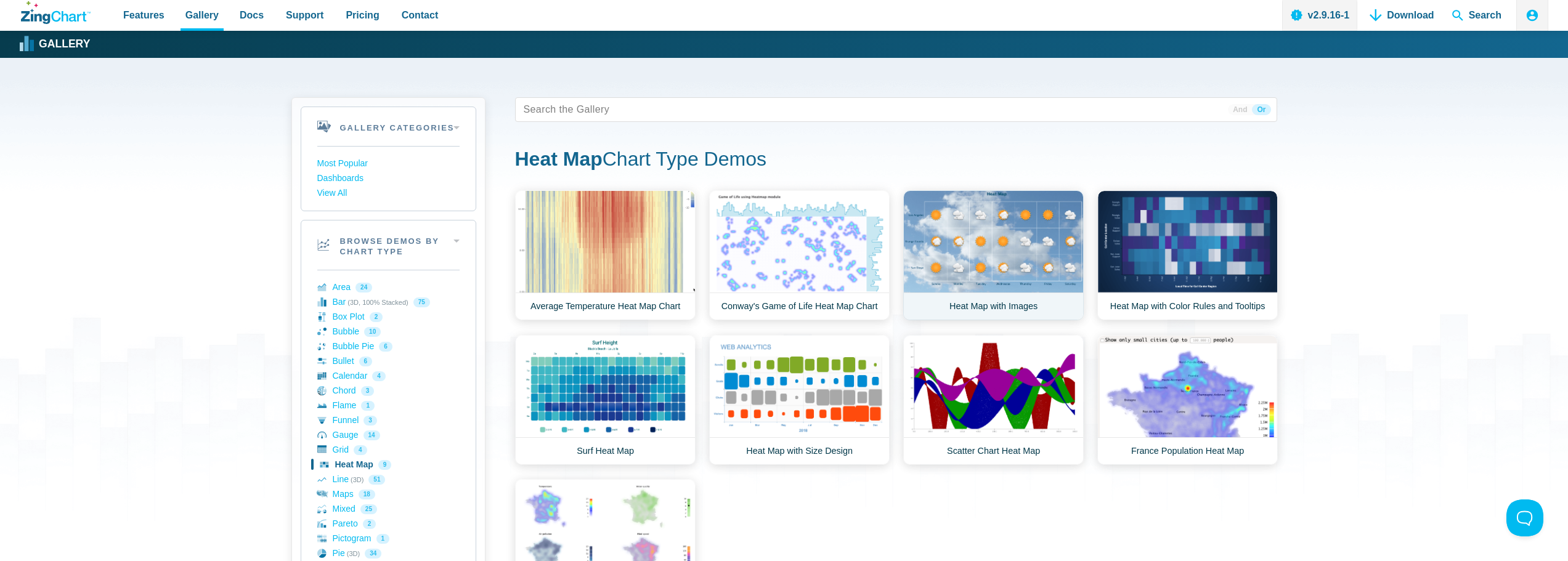
click at [959, 253] on link "Heat Map with Images" at bounding box center [993, 255] width 181 height 130
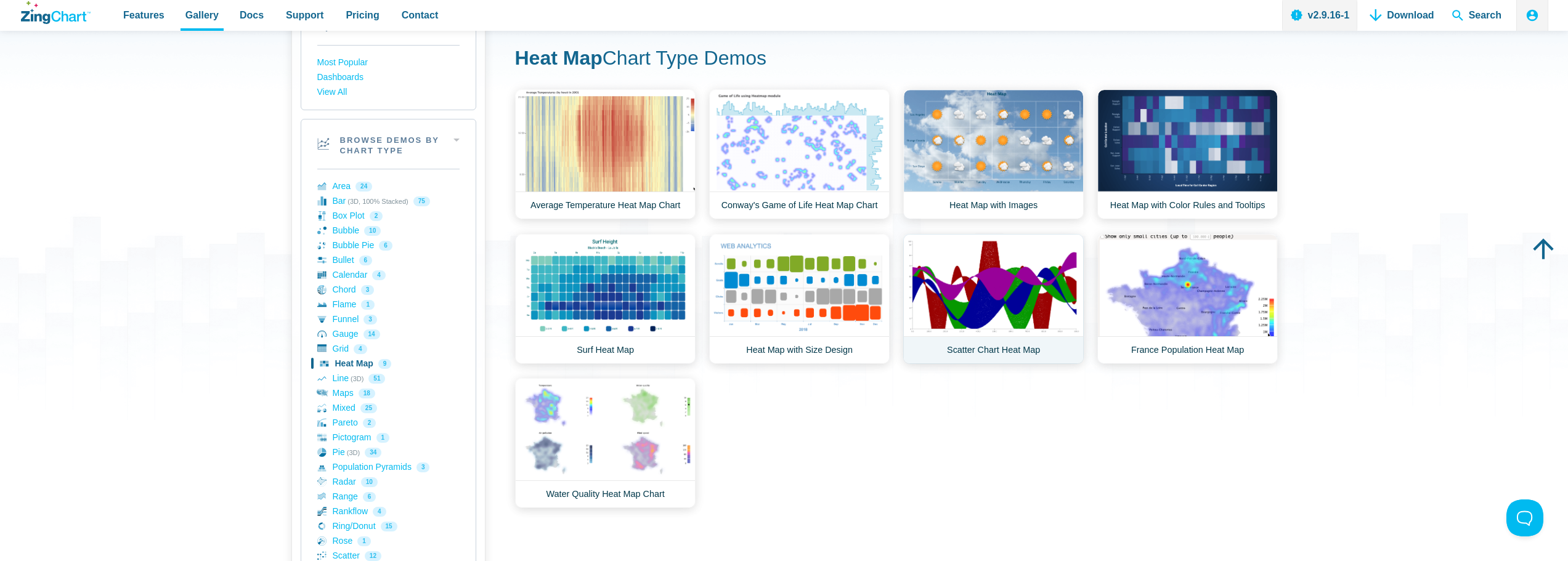
scroll to position [124, 0]
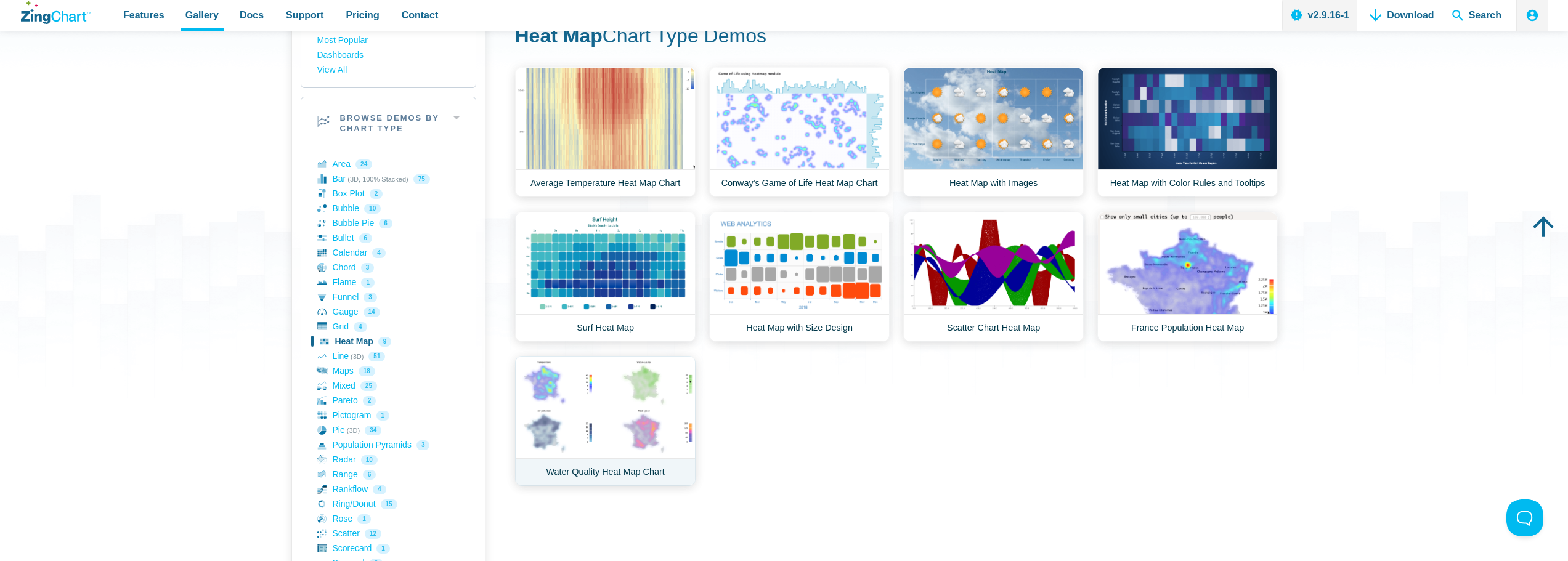
click at [589, 424] on link "Water Quality Heat Map Chart" at bounding box center [605, 421] width 181 height 130
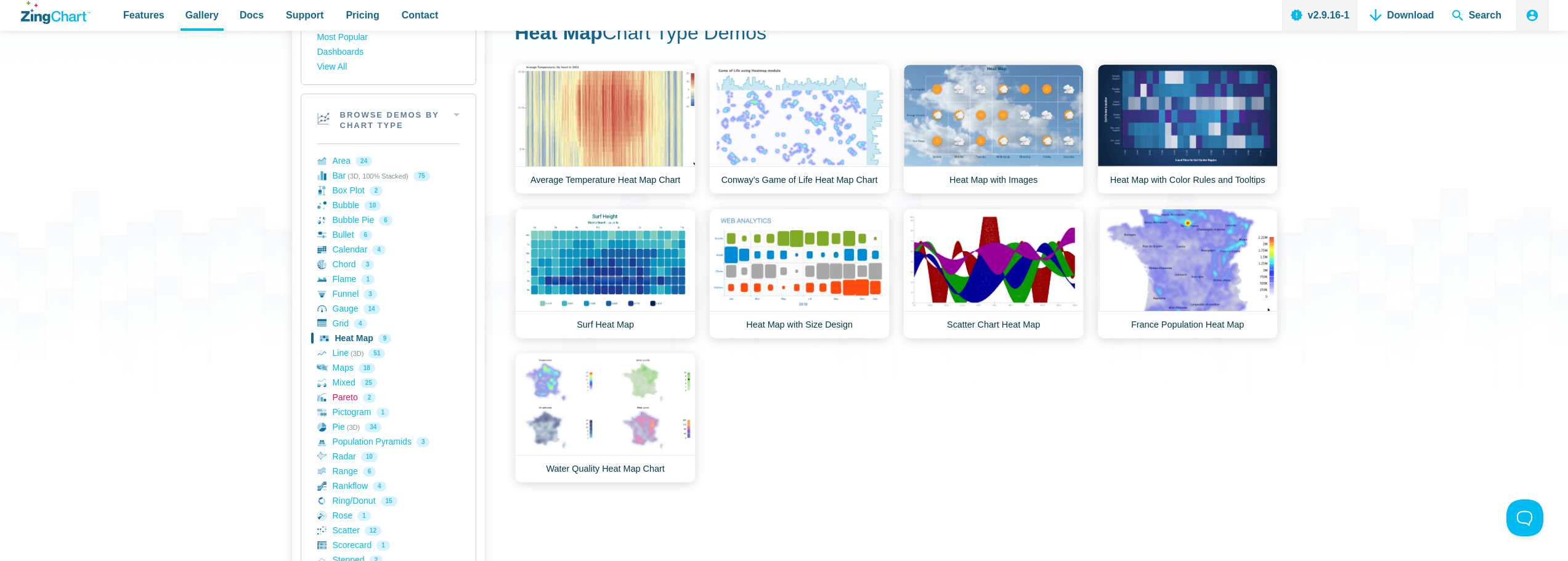
scroll to position [0, 0]
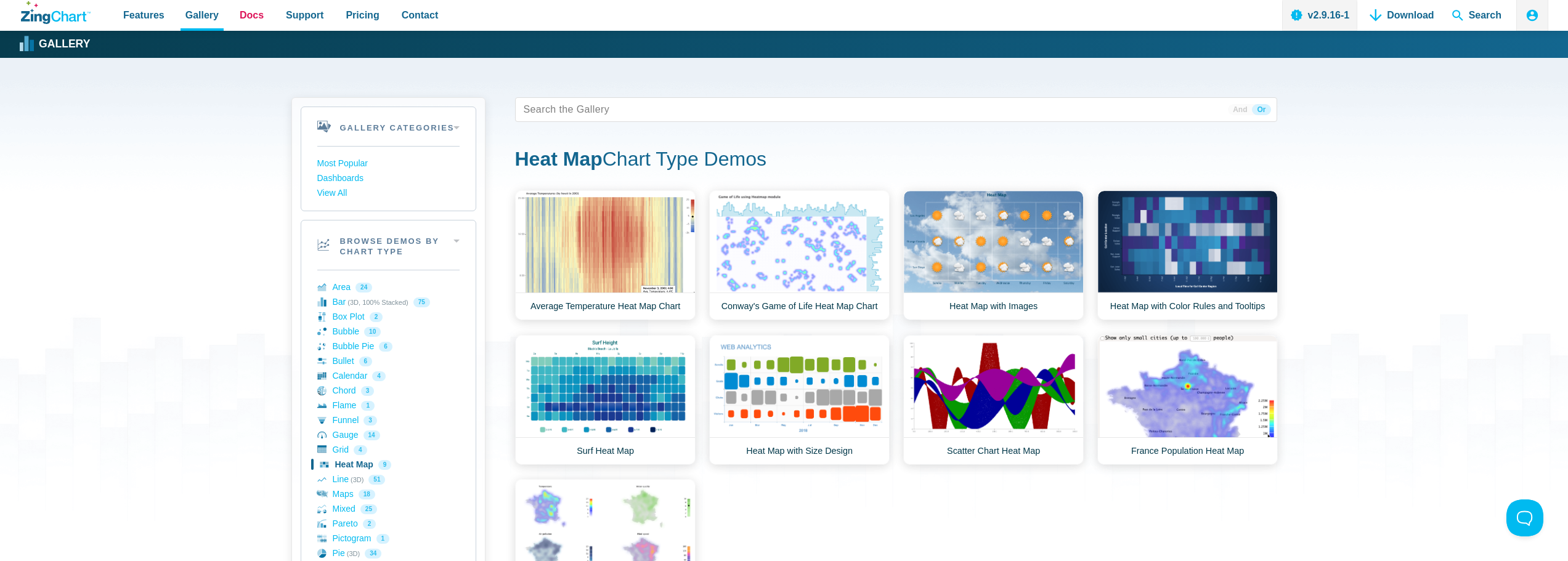
click at [249, 23] on span "Docs" at bounding box center [252, 15] width 24 height 16
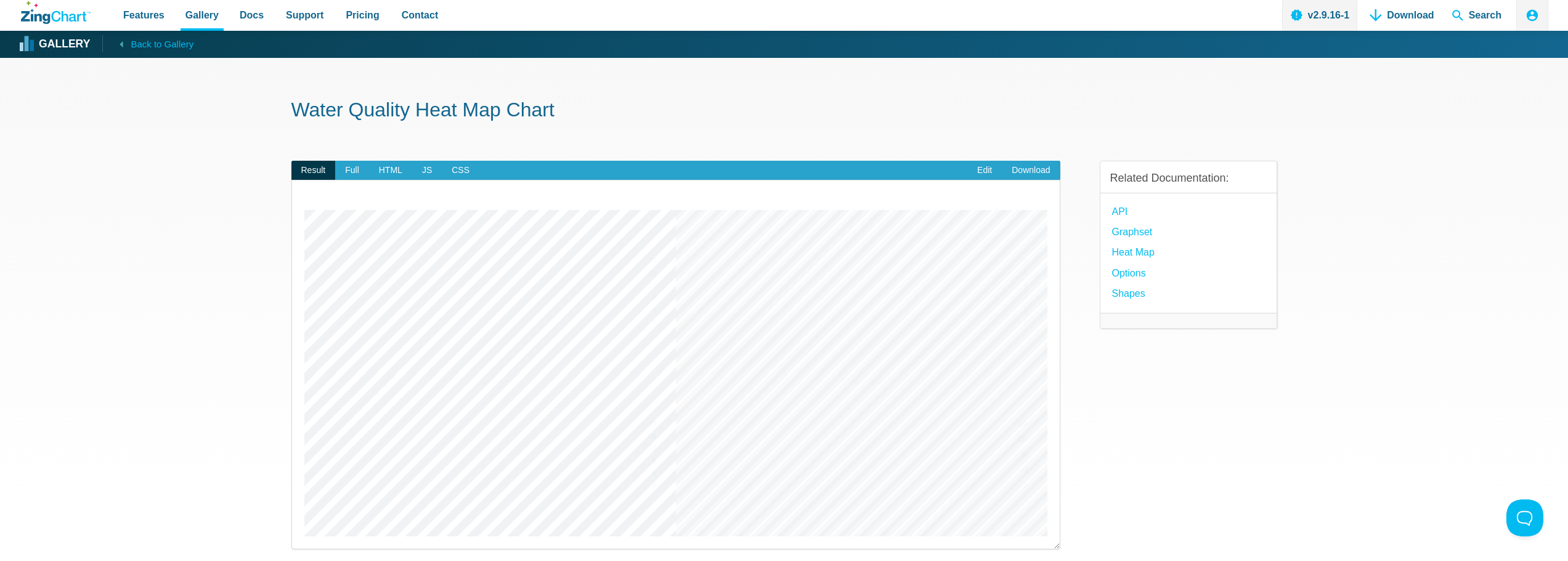
scroll to position [62, 0]
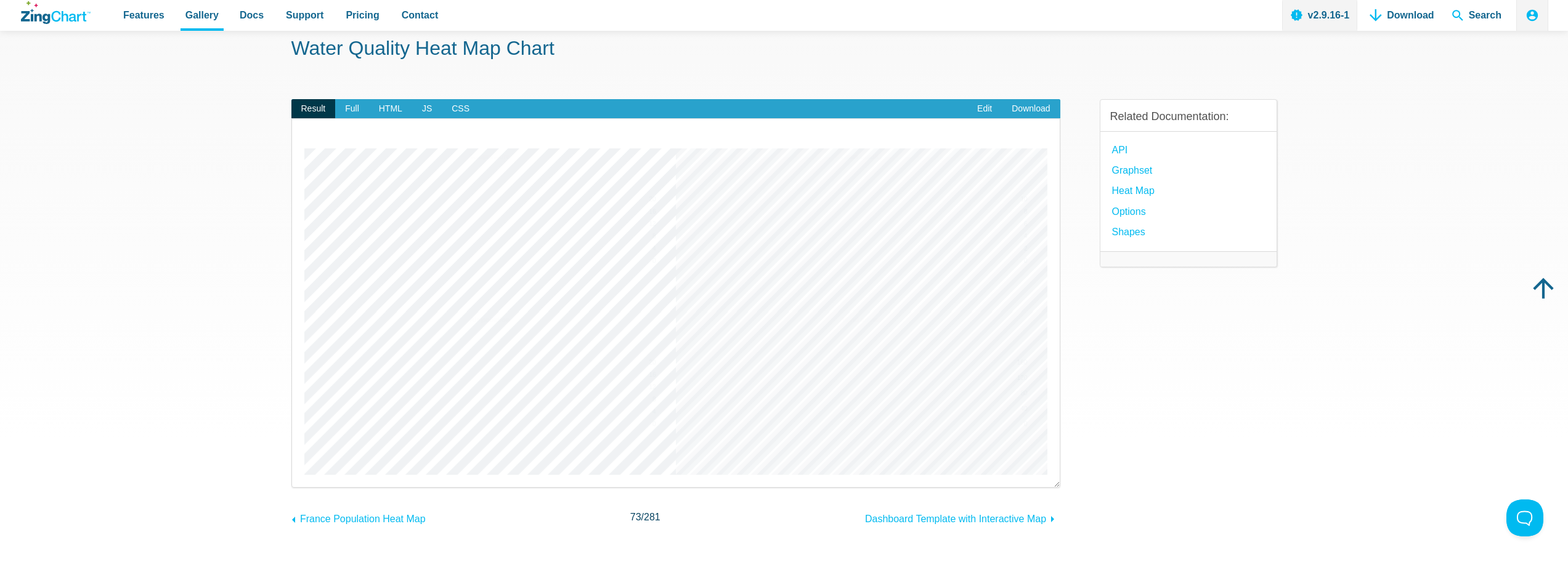
click at [848, 389] on img "App Content" at bounding box center [676, 312] width 743 height 327
click at [1049, 407] on div "​ Powered by ZingChart Temperature Water quality Air pollution Wind speed 0 4 8…" at bounding box center [676, 303] width 769 height 369
click at [1037, 397] on img "App Content" at bounding box center [676, 312] width 743 height 327
click at [1037, 385] on img "App Content" at bounding box center [676, 312] width 743 height 327
click at [1034, 371] on img "App Content" at bounding box center [676, 312] width 743 height 327
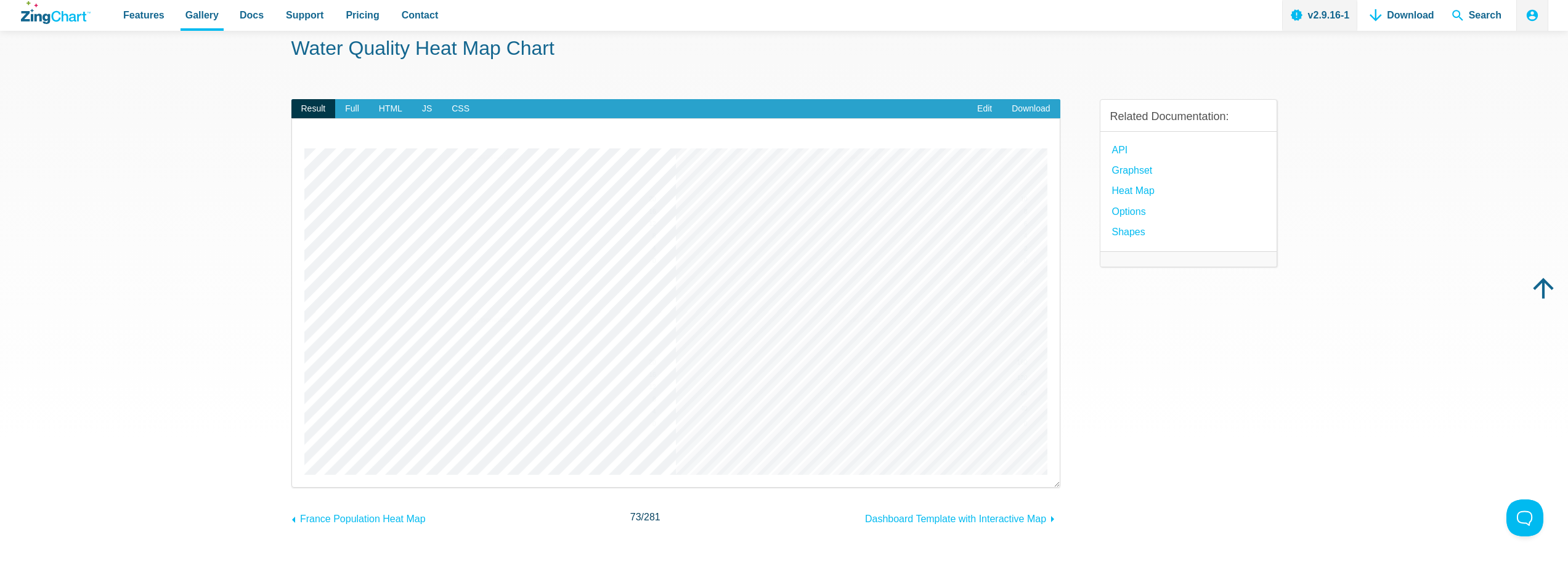
click at [304, 475] on area "Wind speed" at bounding box center [304, 475] width 0 height 0
click at [848, 390] on img "App Content" at bounding box center [676, 312] width 743 height 327
click at [356, 113] on span "Full" at bounding box center [352, 109] width 34 height 19
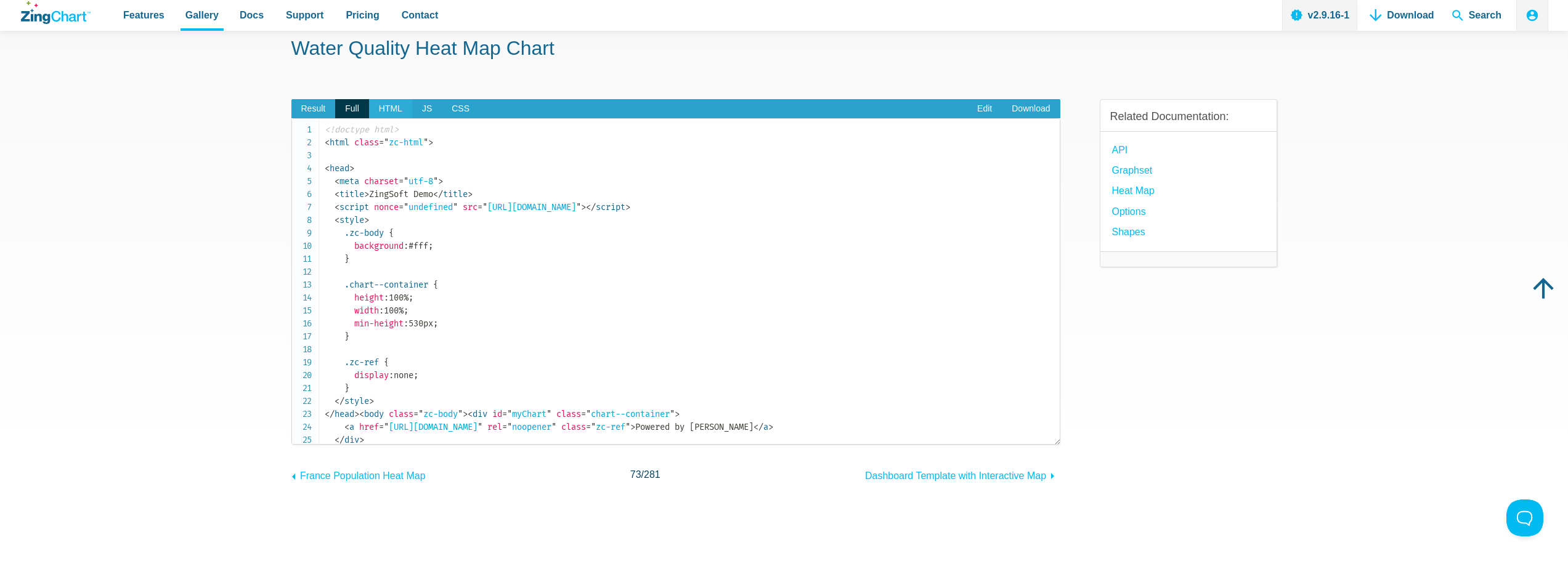
click at [403, 103] on span "HTML" at bounding box center [391, 109] width 43 height 19
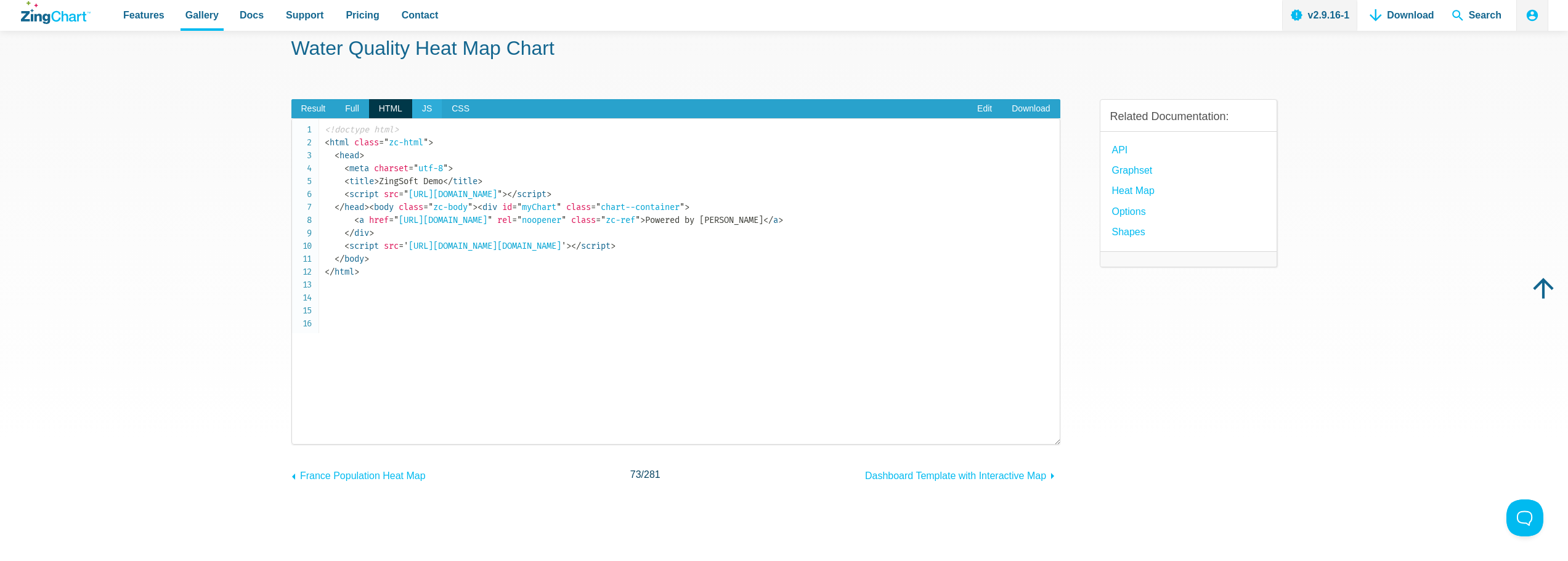
click at [435, 110] on span "JS" at bounding box center [427, 109] width 30 height 19
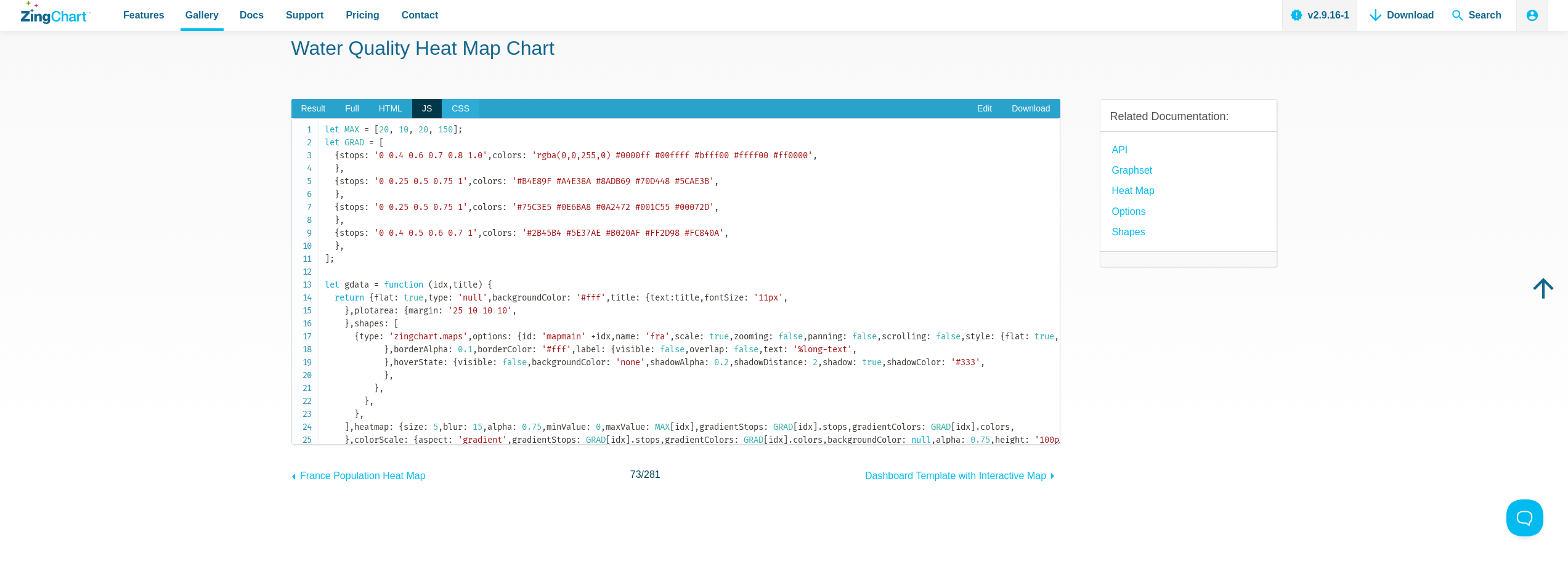
click at [448, 111] on span "CSS" at bounding box center [461, 109] width 38 height 19
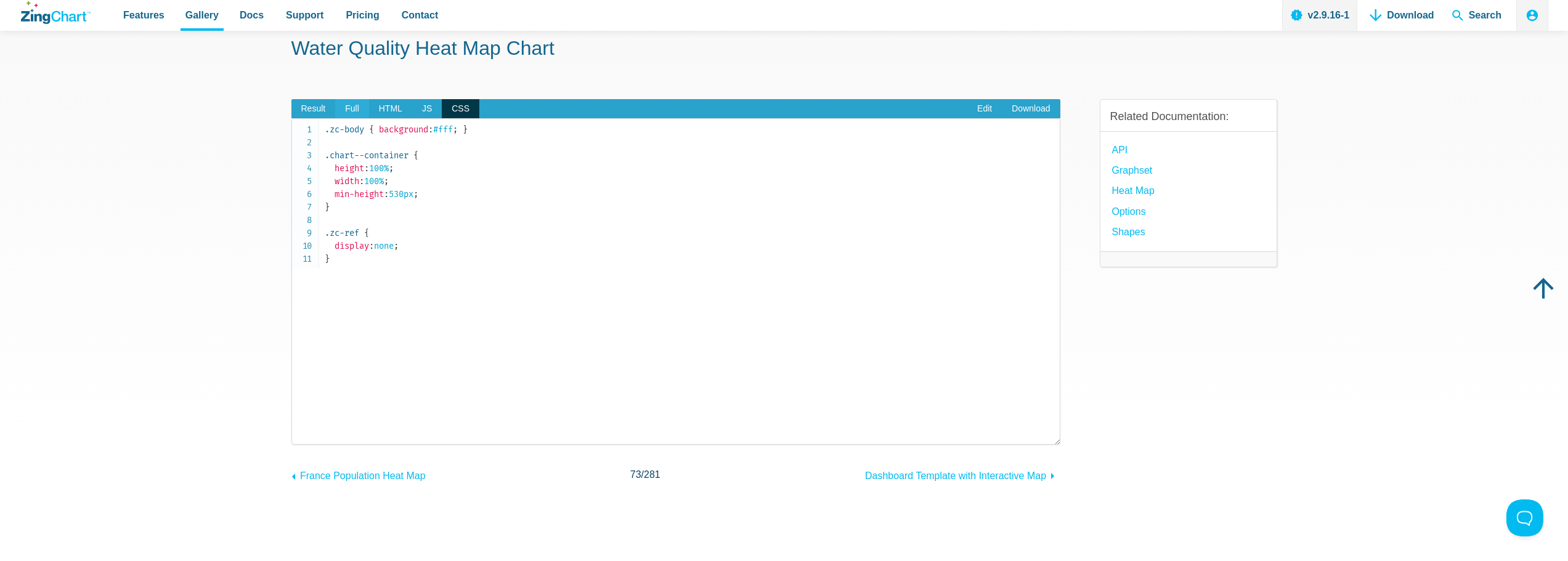
click at [340, 114] on span "Full" at bounding box center [352, 109] width 34 height 19
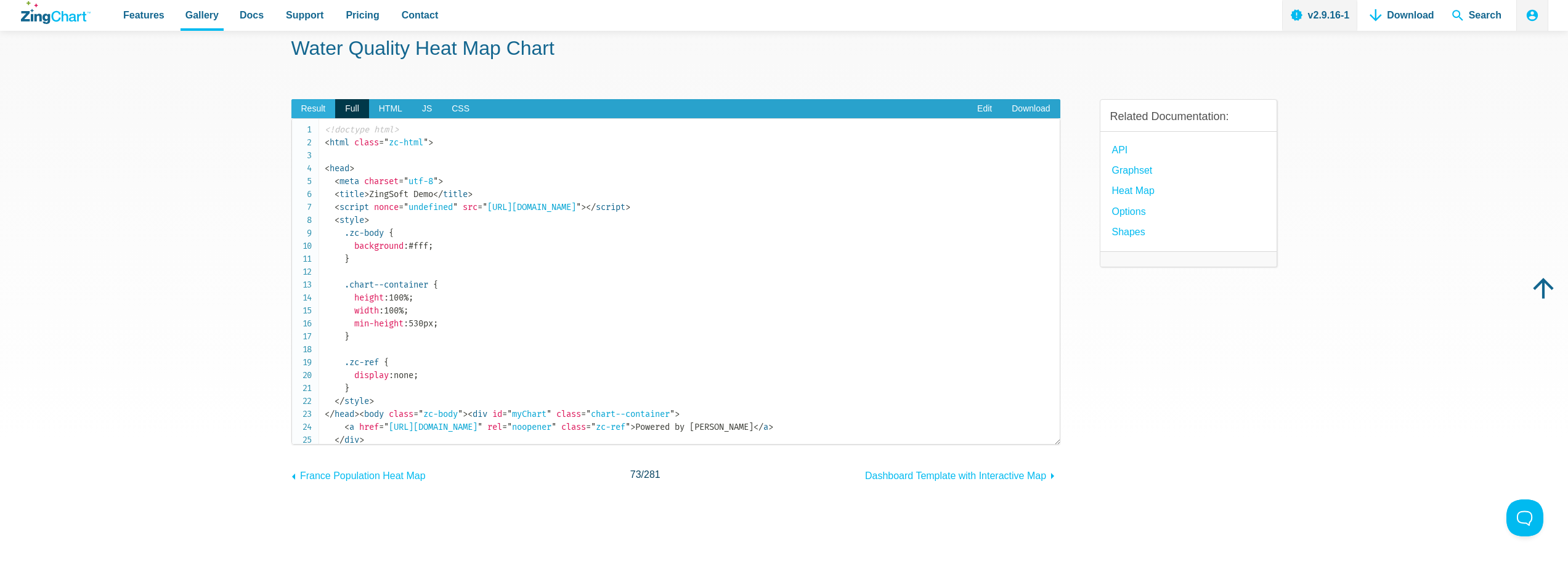
click at [301, 114] on span "Result" at bounding box center [314, 109] width 45 height 19
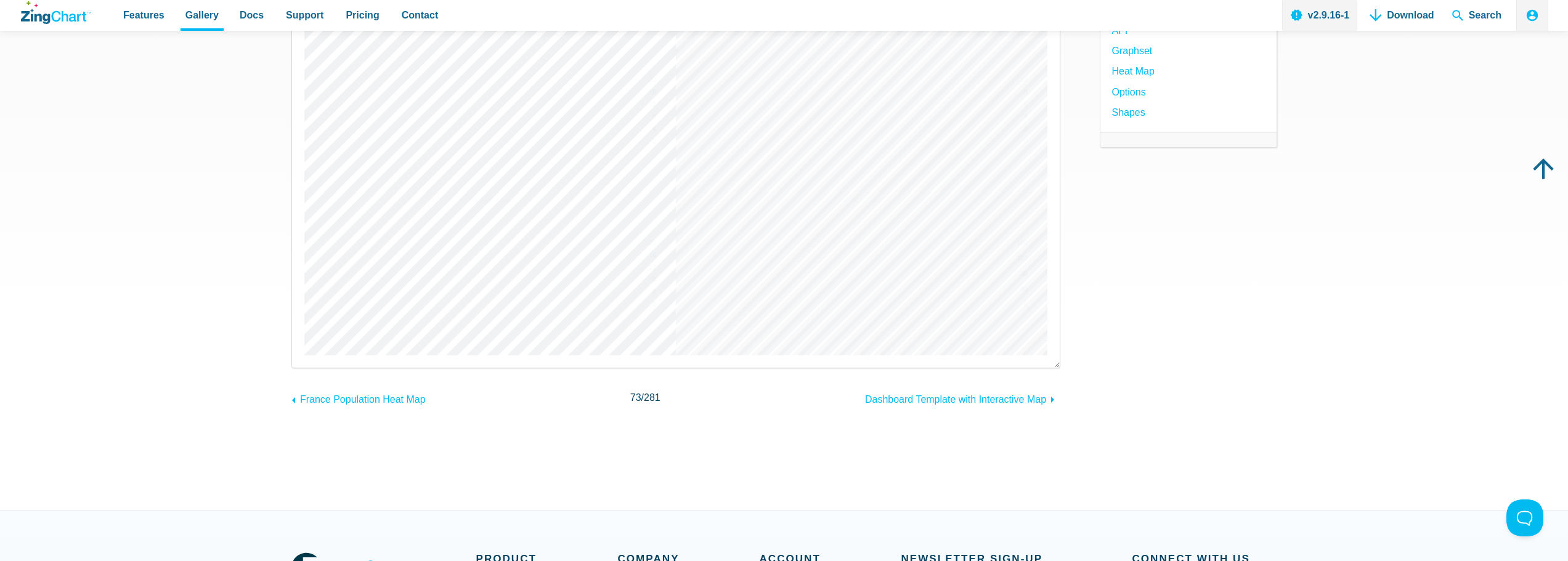
scroll to position [0, 0]
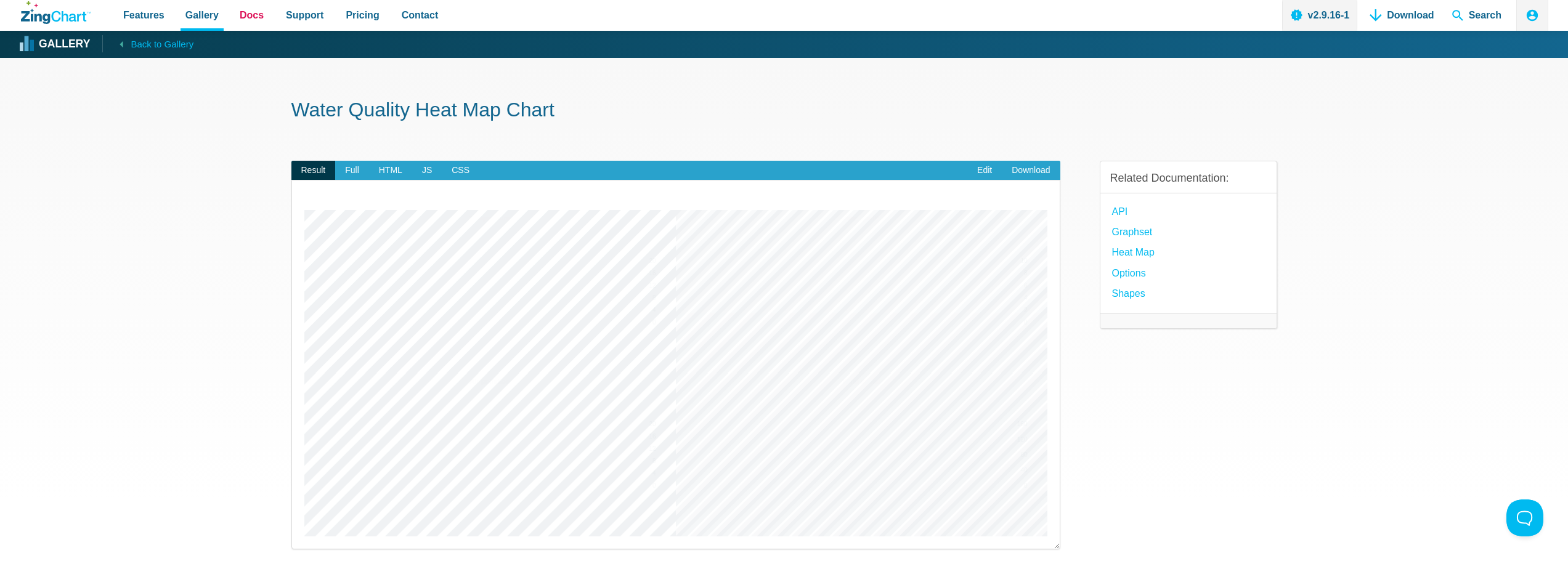
drag, startPoint x: 255, startPoint y: 15, endPoint x: 252, endPoint y: 9, distance: 6.7
